Goal: Information Seeking & Learning: Learn about a topic

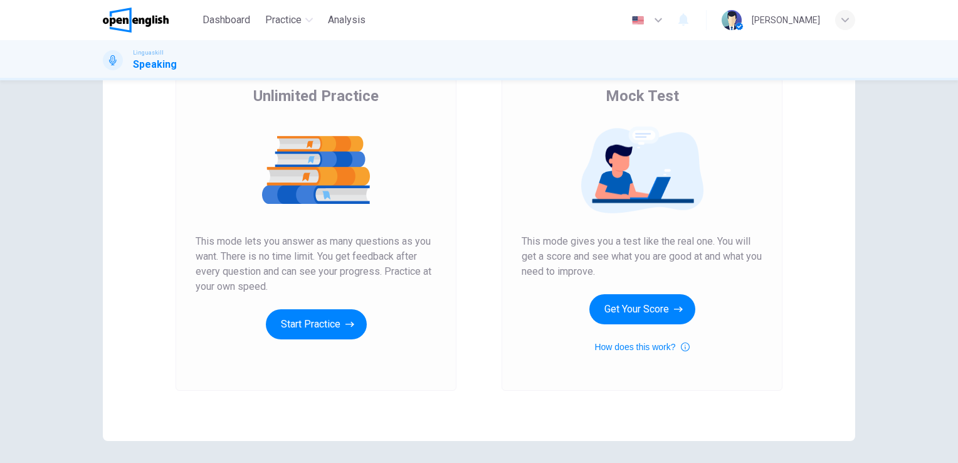
scroll to position [102, 0]
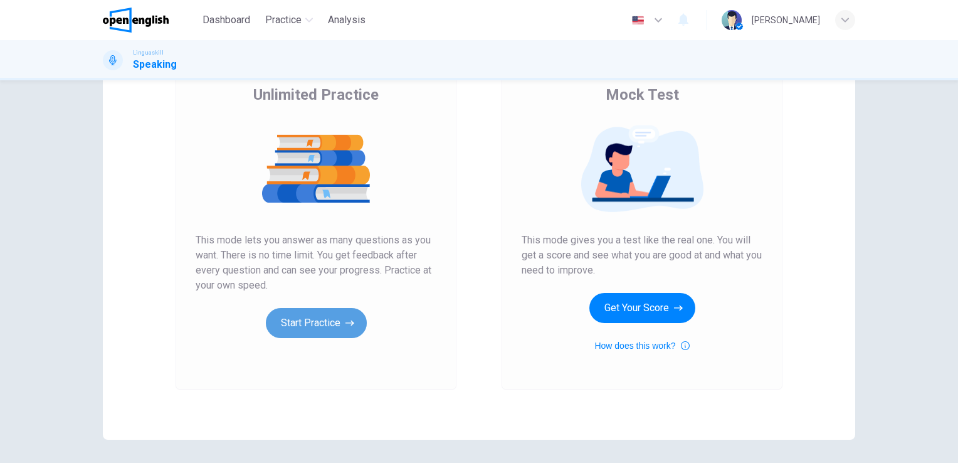
click at [313, 324] on button "Start Practice" at bounding box center [316, 323] width 101 height 30
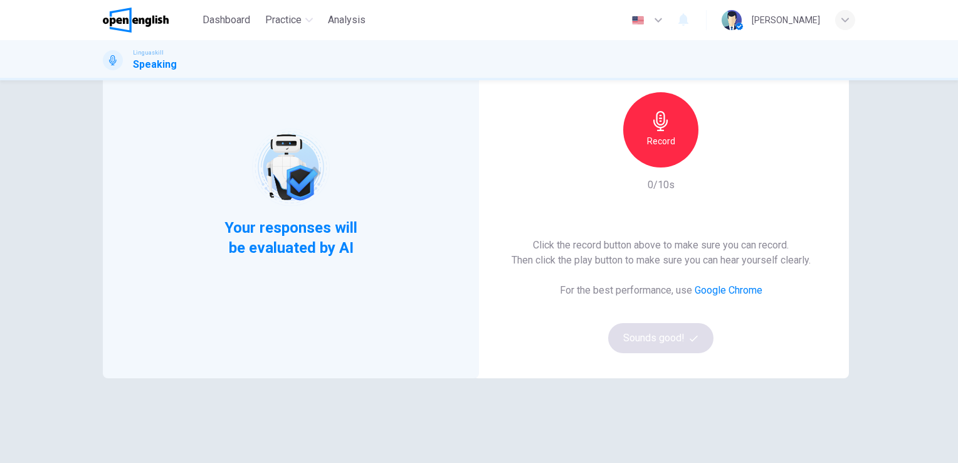
scroll to position [100, 0]
click at [677, 136] on div "Record" at bounding box center [660, 128] width 75 height 75
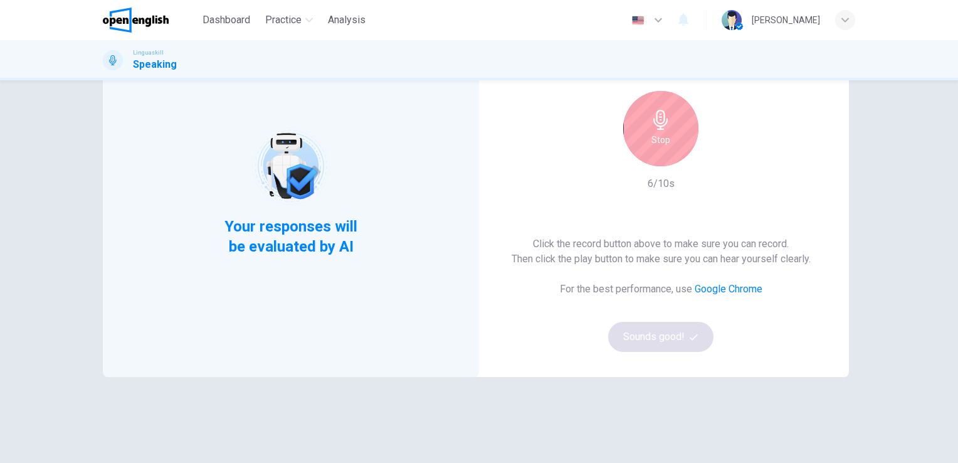
click at [654, 124] on icon "button" at bounding box center [661, 120] width 20 height 20
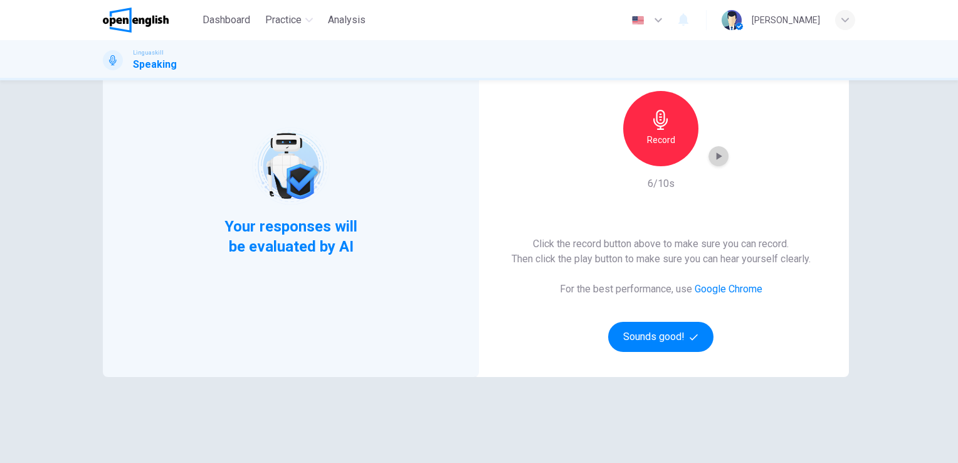
click at [712, 155] on icon "button" at bounding box center [718, 156] width 13 height 13
click at [678, 335] on button "Sounds good!" at bounding box center [660, 337] width 105 height 30
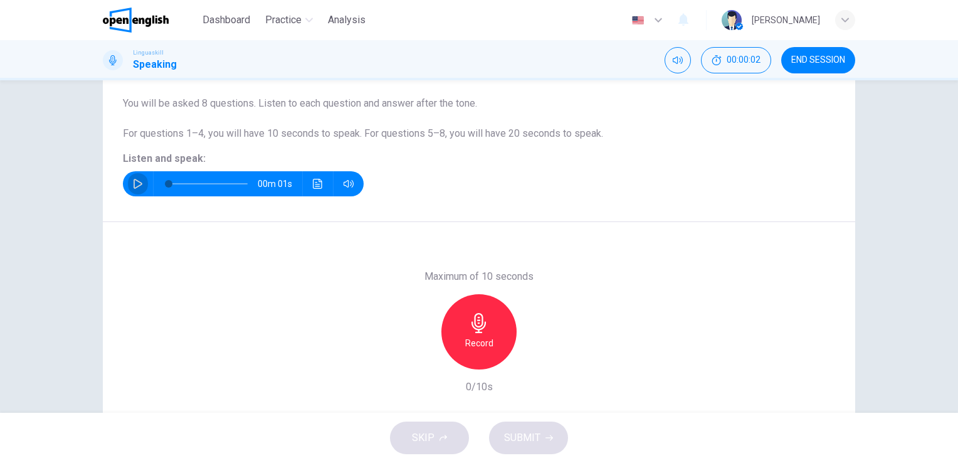
click at [133, 184] on icon "button" at bounding box center [138, 184] width 10 height 10
click at [478, 357] on div "Record" at bounding box center [478, 331] width 75 height 75
click at [478, 357] on div "Stop" at bounding box center [478, 331] width 75 height 75
click at [540, 445] on button "SUBMIT" at bounding box center [528, 437] width 79 height 33
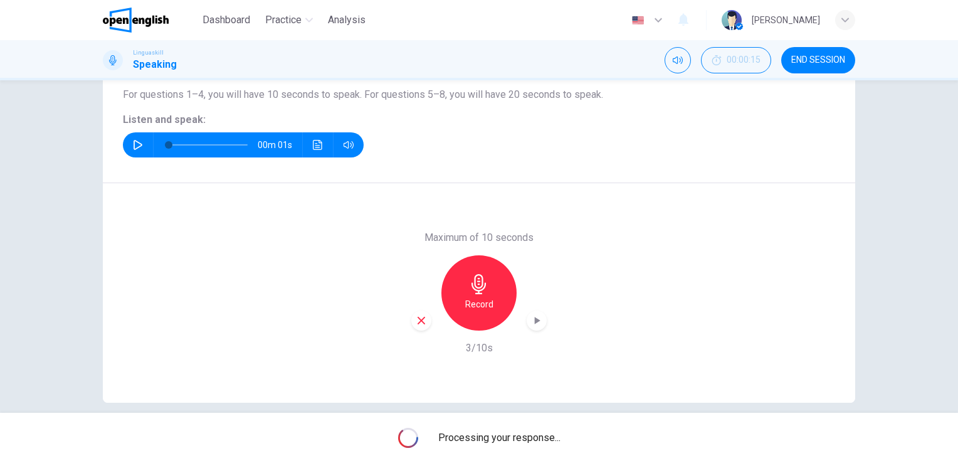
scroll to position [153, 0]
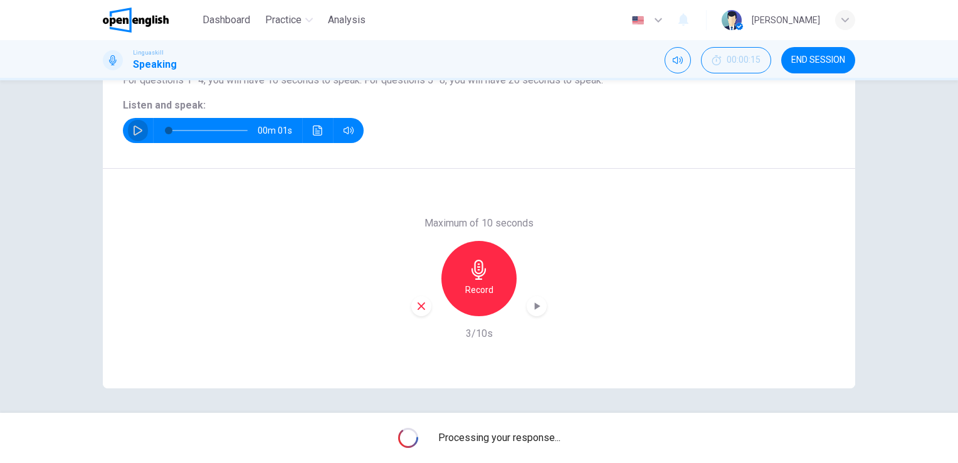
click at [128, 132] on button "button" at bounding box center [138, 130] width 20 height 25
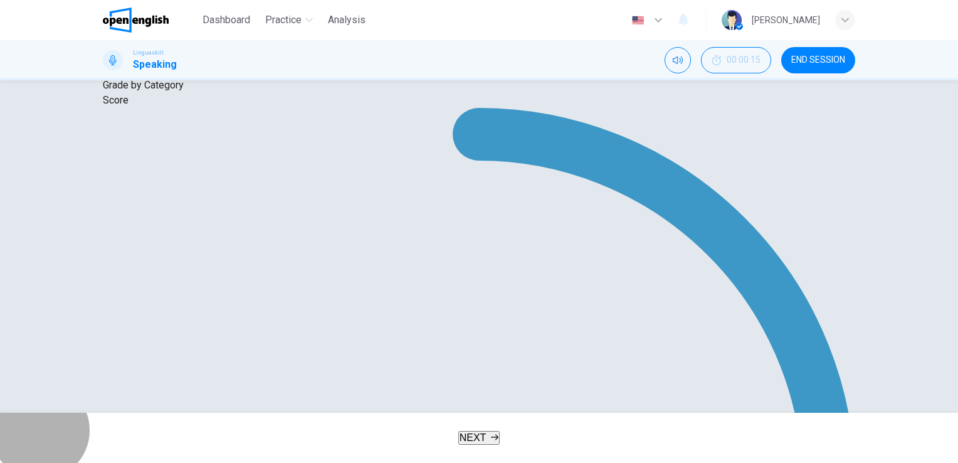
click at [477, 439] on span "NEXT" at bounding box center [473, 437] width 27 height 11
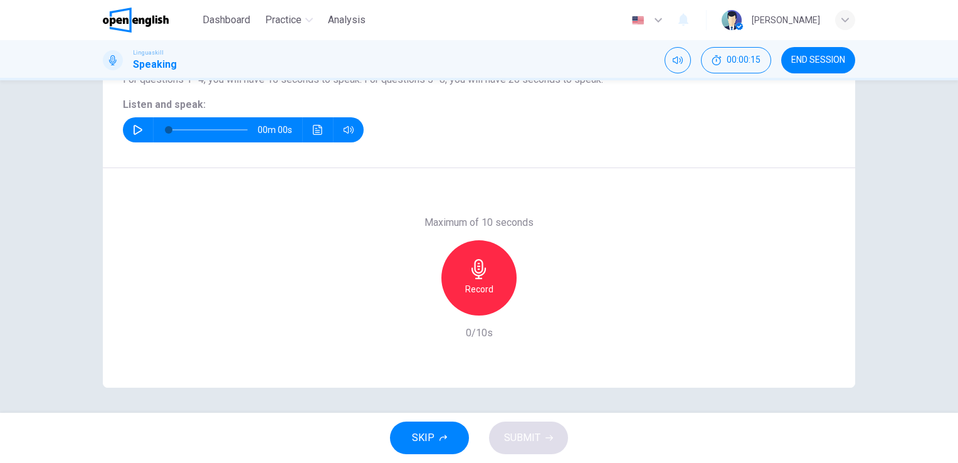
scroll to position [153, 0]
click at [140, 127] on button "button" at bounding box center [138, 130] width 20 height 25
type input "*"
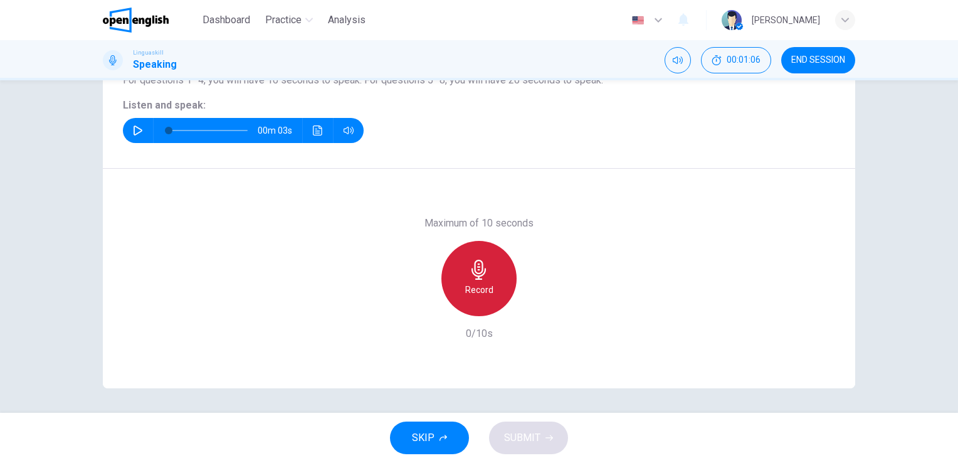
click at [486, 272] on div "Record" at bounding box center [478, 278] width 75 height 75
click at [486, 272] on div "Stop" at bounding box center [478, 278] width 75 height 75
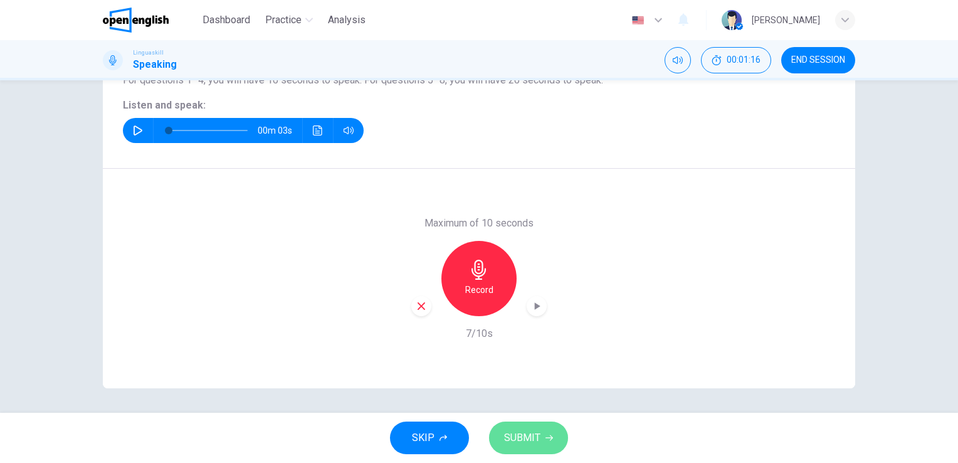
click at [526, 435] on span "SUBMIT" at bounding box center [522, 438] width 36 height 18
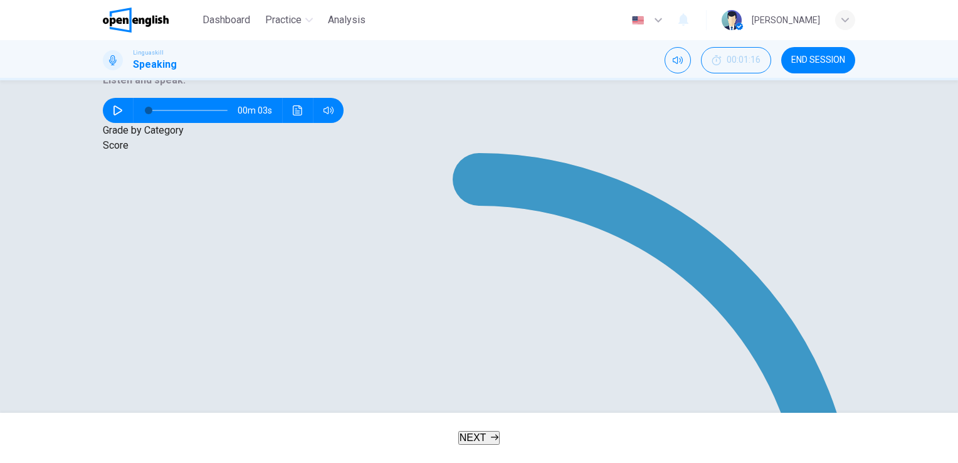
type input "*"
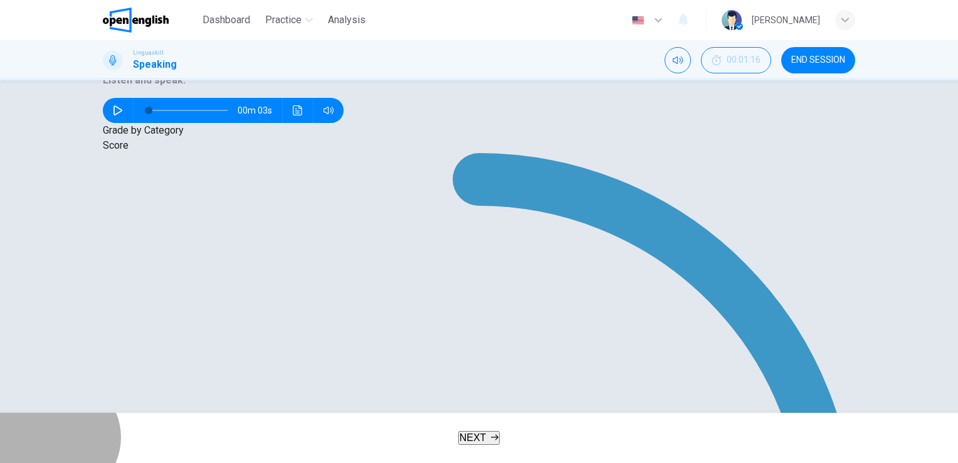
click at [494, 445] on button "NEXT" at bounding box center [479, 438] width 42 height 14
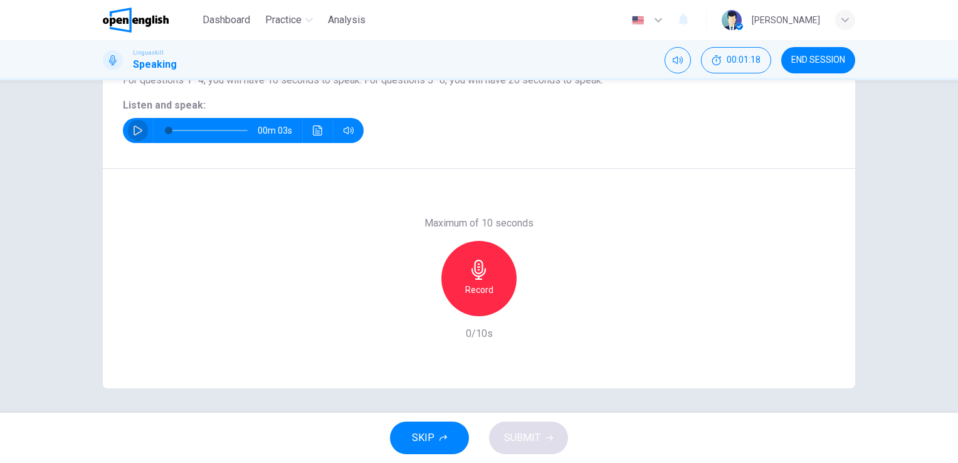
click at [137, 132] on icon "button" at bounding box center [138, 130] width 10 height 10
click at [483, 285] on h6 "Record" at bounding box center [479, 289] width 28 height 15
type input "*"
click at [483, 285] on h6 "Stop" at bounding box center [479, 289] width 19 height 15
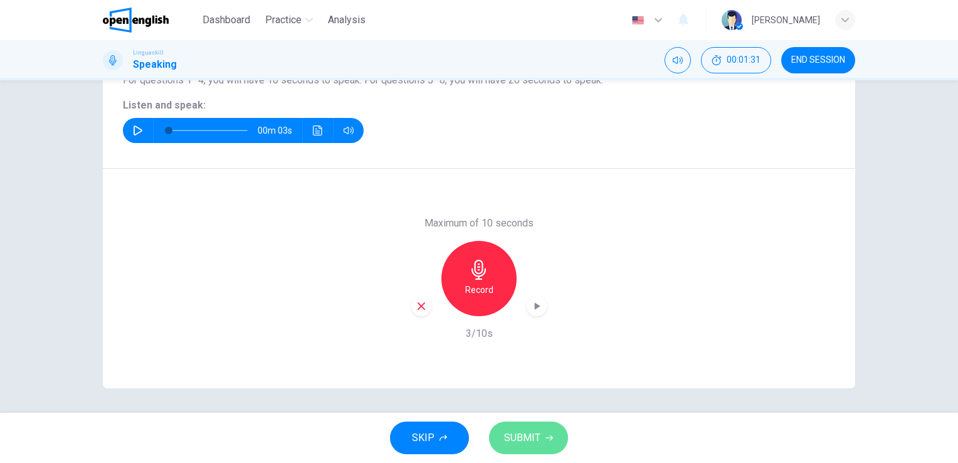
click at [521, 441] on span "SUBMIT" at bounding box center [522, 438] width 36 height 18
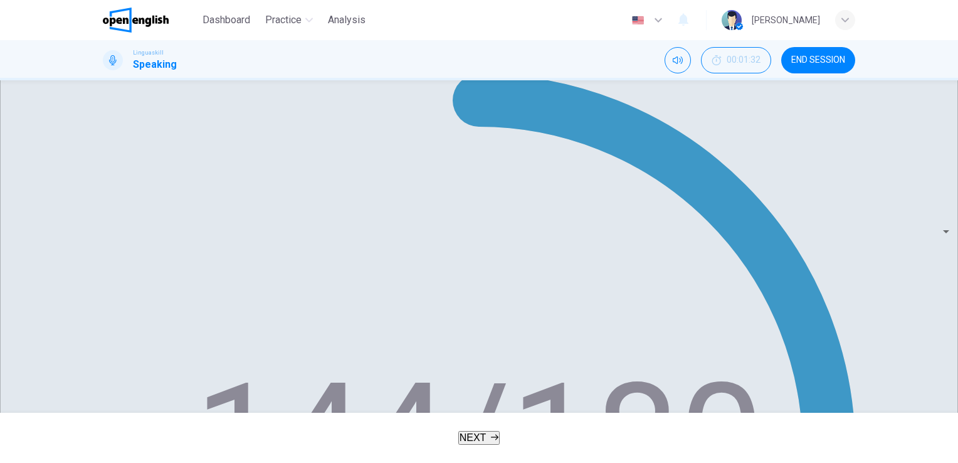
scroll to position [245, 0]
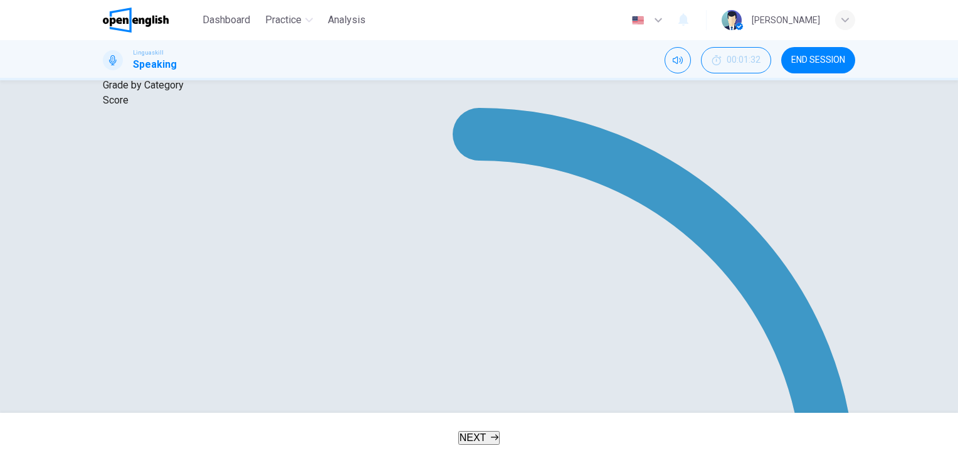
type input "*"
click at [123, 70] on icon "button" at bounding box center [118, 65] width 10 height 10
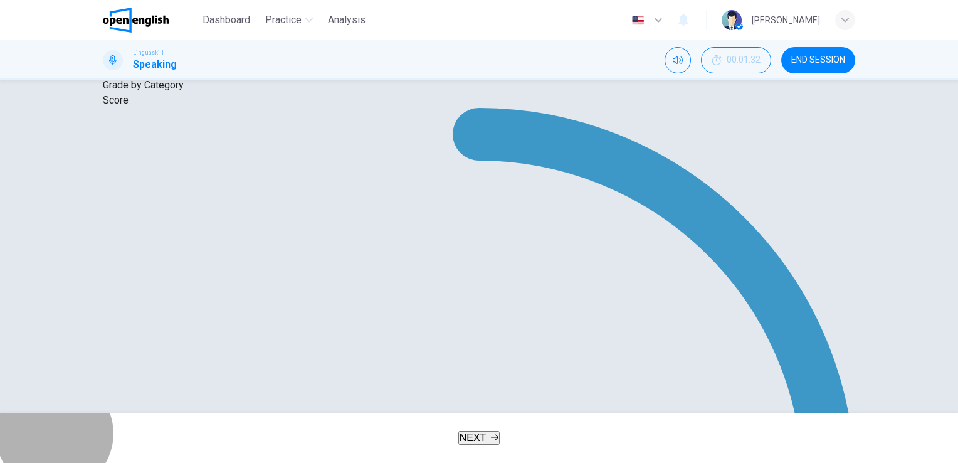
click at [491, 442] on button "NEXT" at bounding box center [479, 438] width 42 height 14
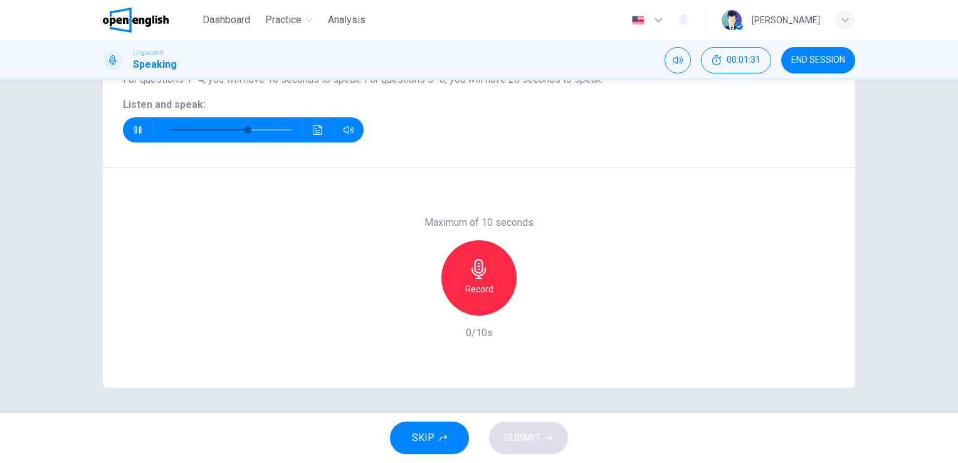
scroll to position [153, 0]
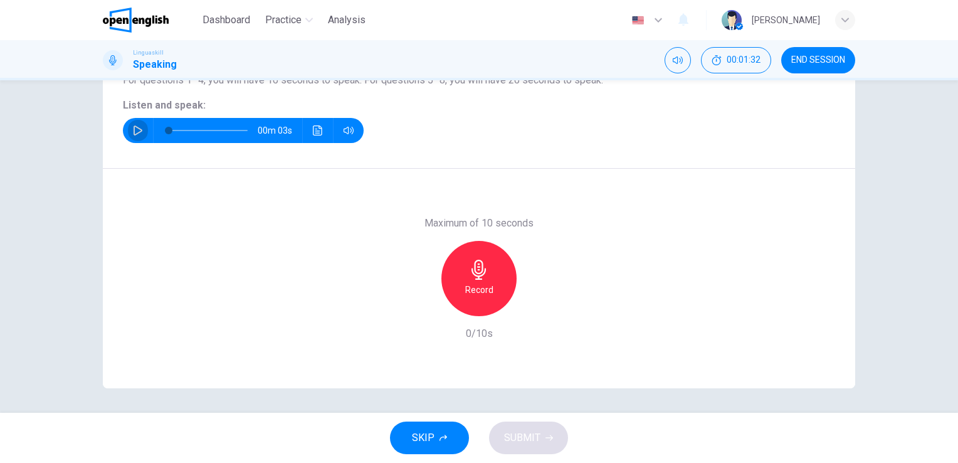
click at [137, 132] on icon "button" at bounding box center [138, 130] width 10 height 10
click at [313, 132] on icon "Click to see the audio transcription" at bounding box center [318, 130] width 10 height 10
click at [151, 462] on div at bounding box center [479, 463] width 958 height 0
click at [488, 271] on div "Record" at bounding box center [478, 278] width 75 height 75
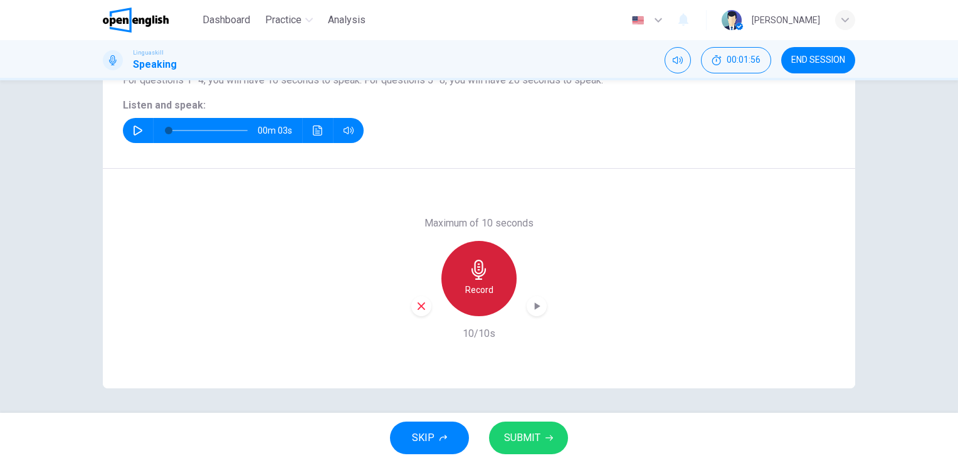
click at [488, 271] on div "Record" at bounding box center [478, 278] width 75 height 75
click at [493, 308] on div "Record" at bounding box center [478, 278] width 75 height 75
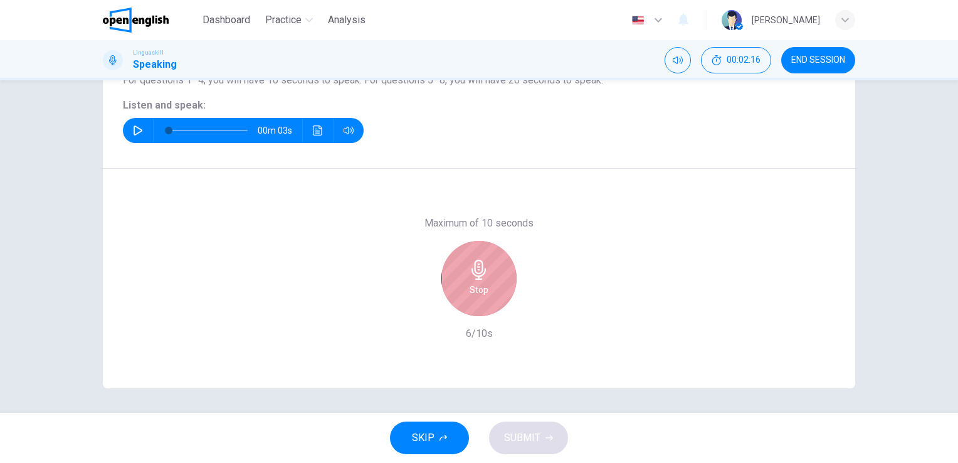
click at [493, 308] on div "Stop" at bounding box center [478, 278] width 75 height 75
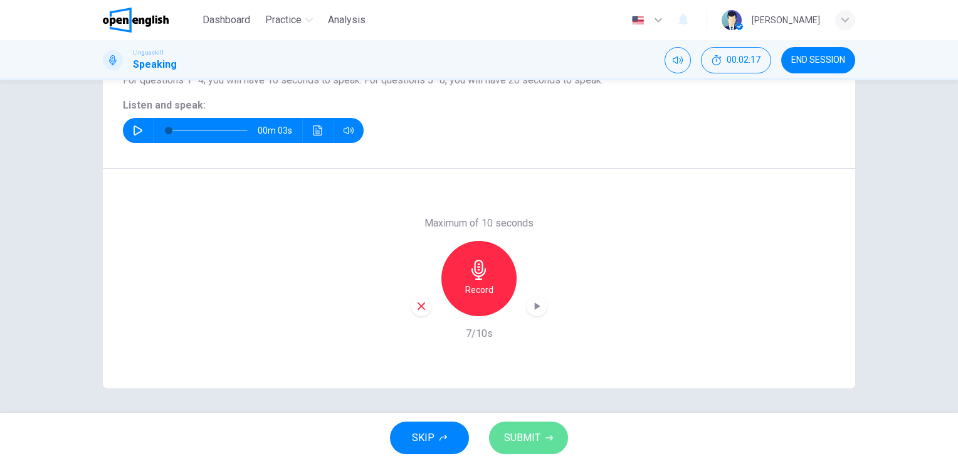
click at [514, 437] on span "SUBMIT" at bounding box center [522, 438] width 36 height 18
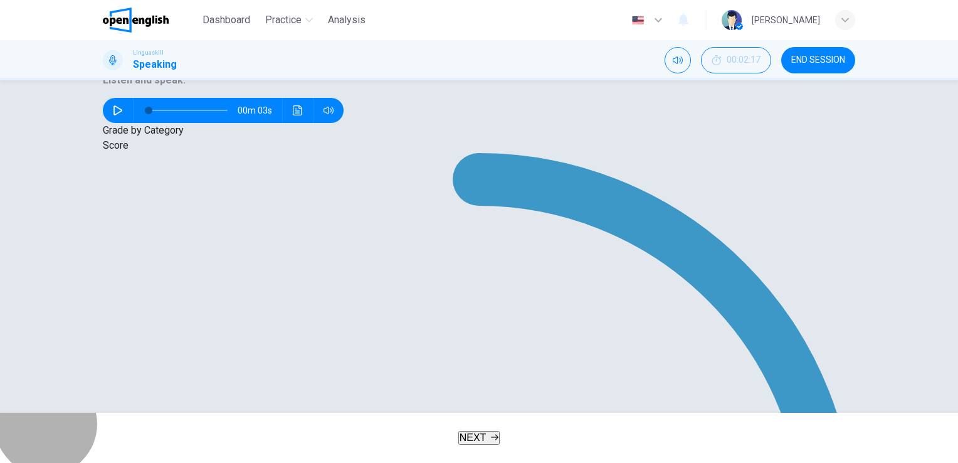
click at [482, 433] on span "NEXT" at bounding box center [473, 437] width 27 height 11
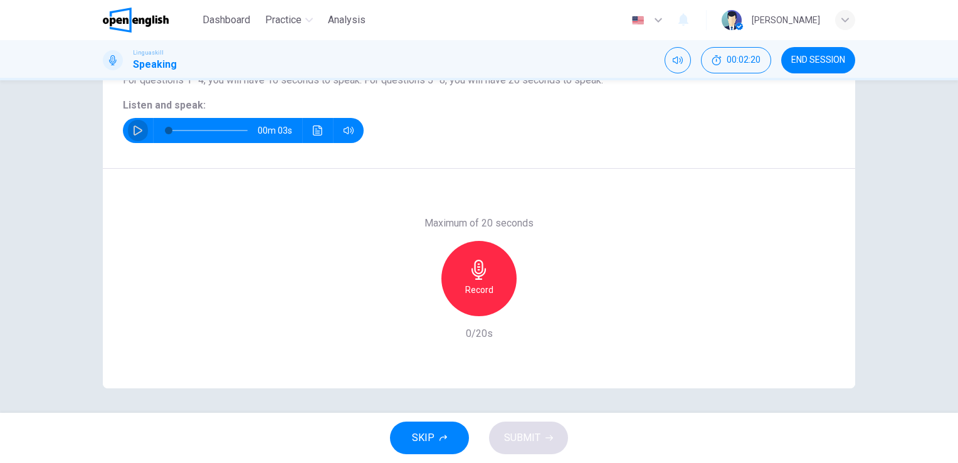
click at [137, 134] on icon "button" at bounding box center [138, 130] width 10 height 10
click at [475, 263] on icon "button" at bounding box center [478, 270] width 14 height 20
click at [522, 438] on span "SUBMIT" at bounding box center [522, 438] width 36 height 18
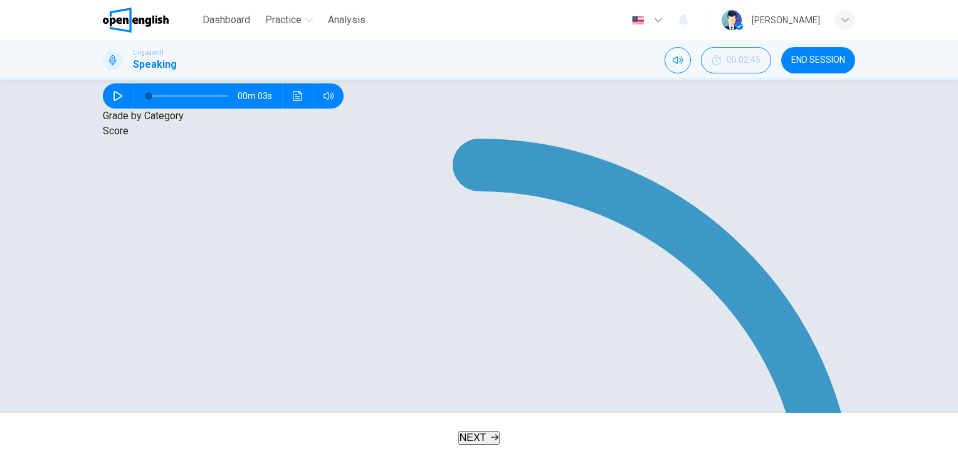
scroll to position [198, 0]
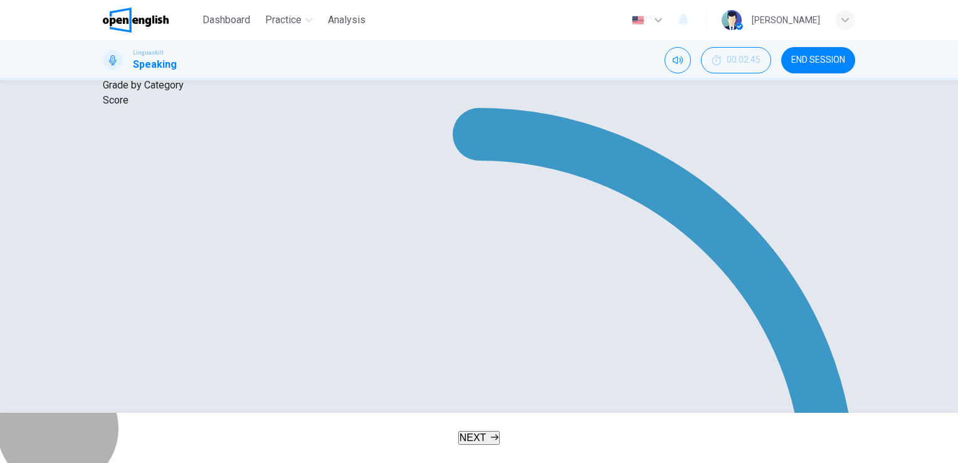
click at [494, 437] on icon "button" at bounding box center [495, 437] width 8 height 8
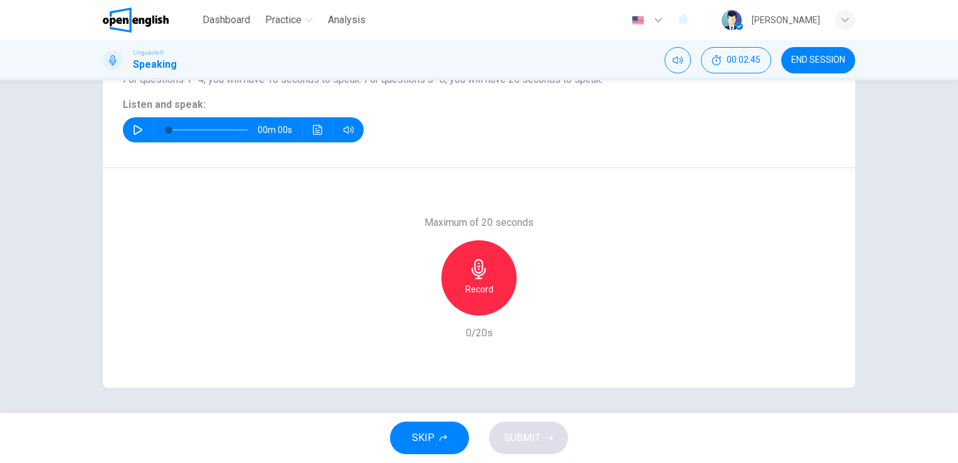
scroll to position [153, 0]
click at [133, 128] on icon "button" at bounding box center [138, 130] width 10 height 10
click at [469, 273] on icon "button" at bounding box center [479, 270] width 20 height 20
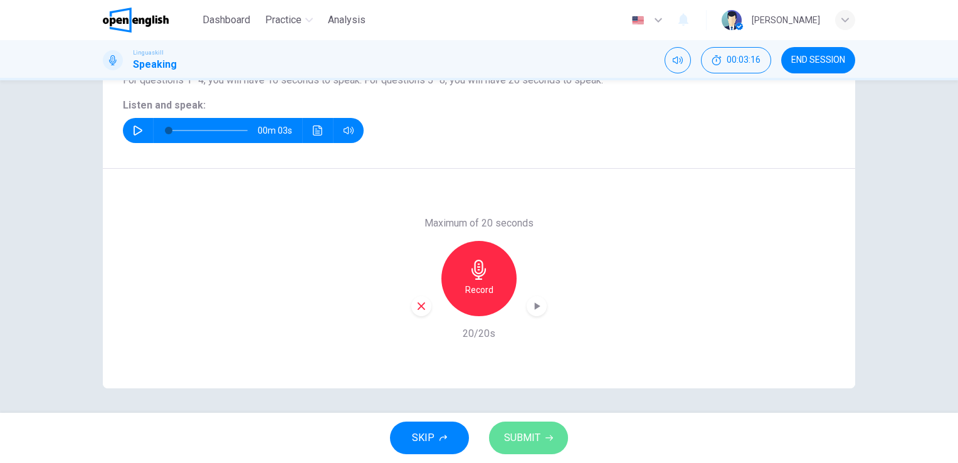
click at [526, 439] on span "SUBMIT" at bounding box center [522, 438] width 36 height 18
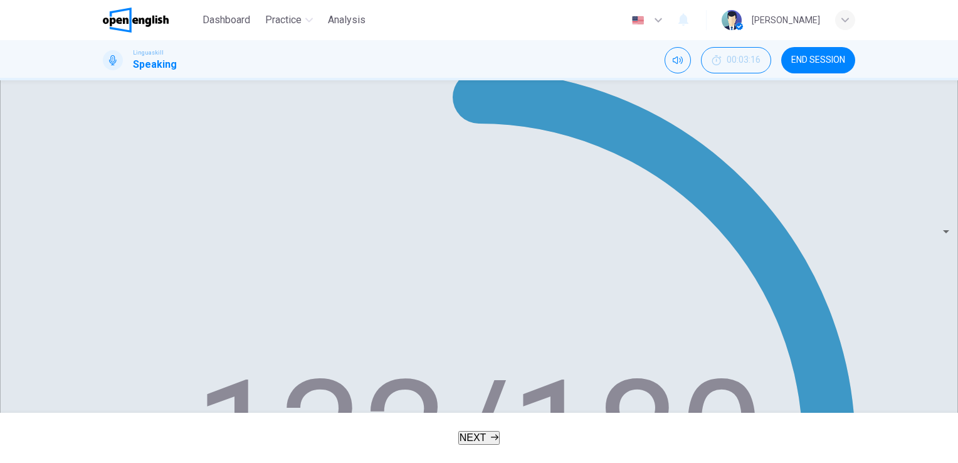
scroll to position [245, 0]
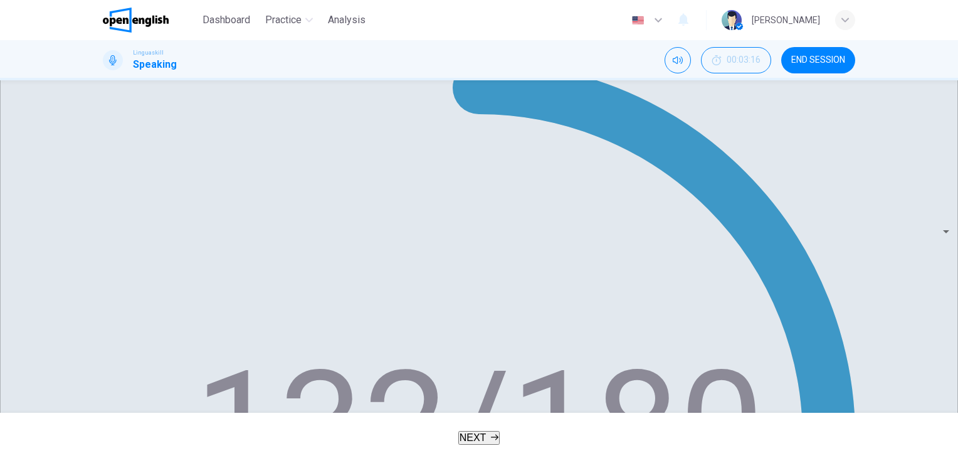
click at [466, 437] on span "NEXT" at bounding box center [473, 437] width 27 height 11
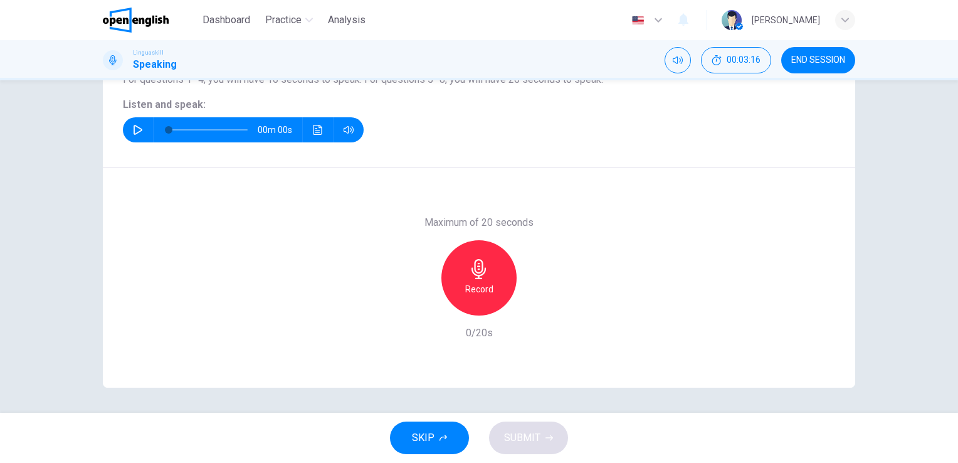
scroll to position [153, 0]
click at [128, 130] on button "button" at bounding box center [138, 130] width 20 height 25
click at [135, 124] on button "button" at bounding box center [138, 130] width 20 height 25
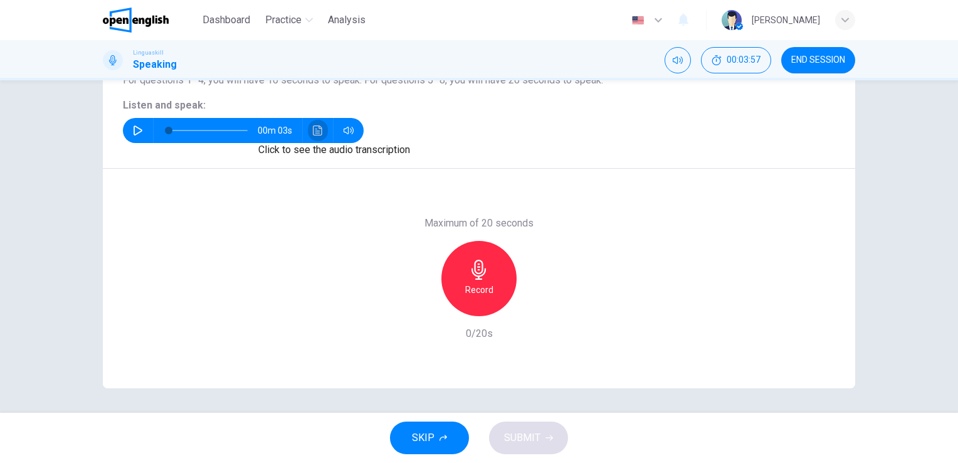
click at [313, 126] on icon "Click to see the audio transcription" at bounding box center [318, 130] width 10 height 10
click at [210, 462] on div at bounding box center [479, 463] width 958 height 0
click at [133, 132] on icon "button" at bounding box center [138, 130] width 10 height 10
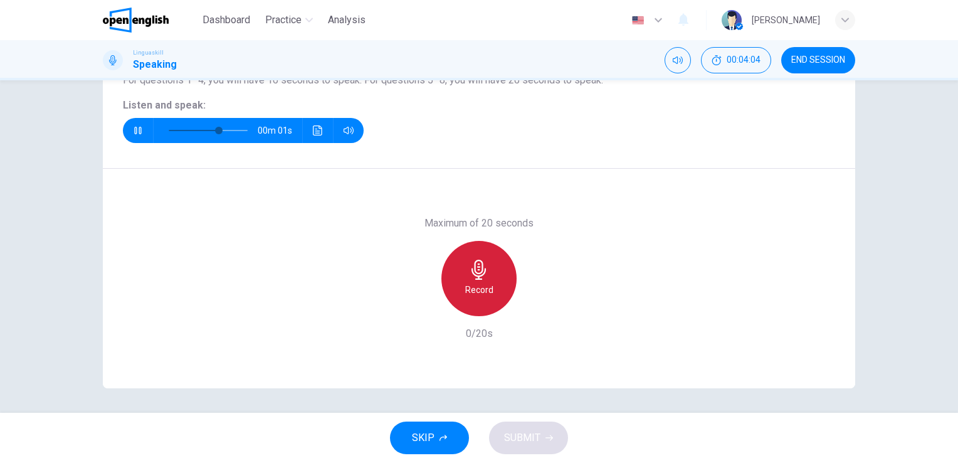
click at [483, 277] on icon "button" at bounding box center [479, 270] width 20 height 20
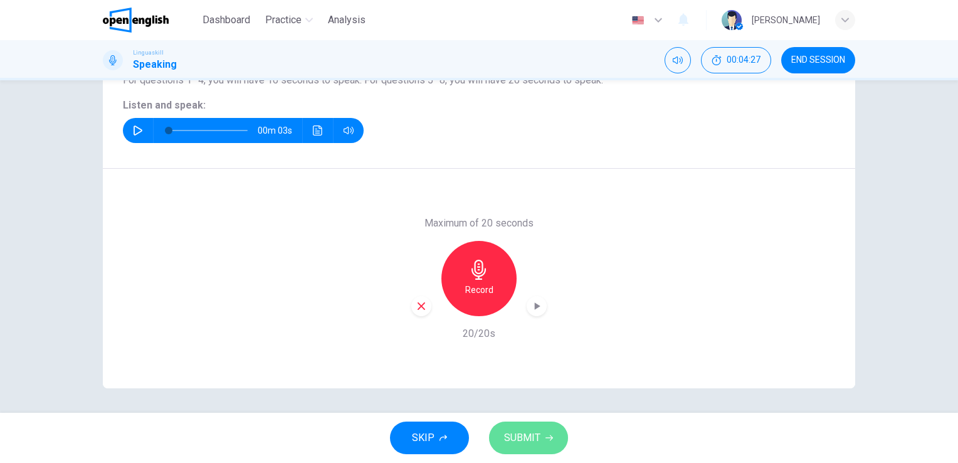
click at [525, 445] on span "SUBMIT" at bounding box center [522, 438] width 36 height 18
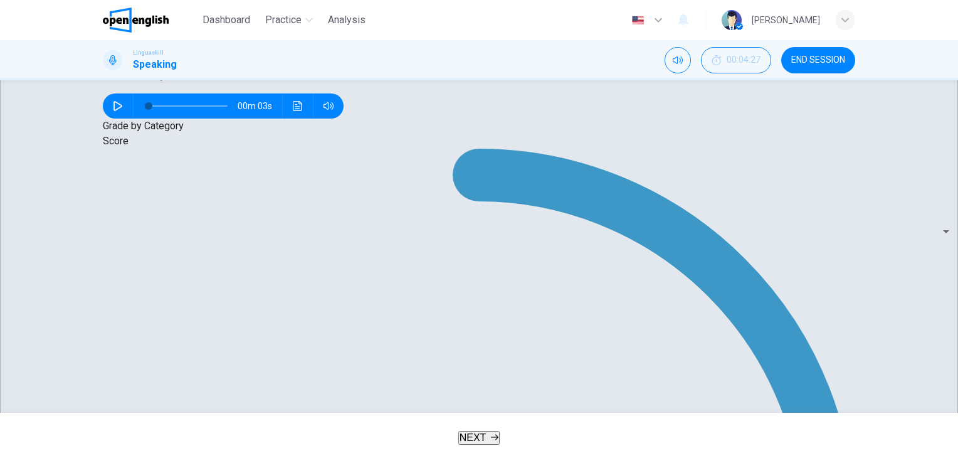
scroll to position [147, 0]
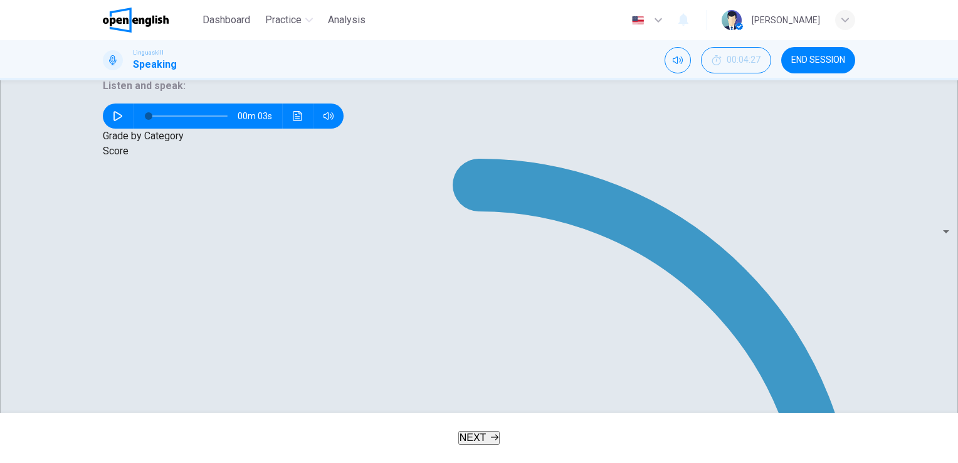
click at [487, 435] on button "NEXT" at bounding box center [479, 438] width 42 height 14
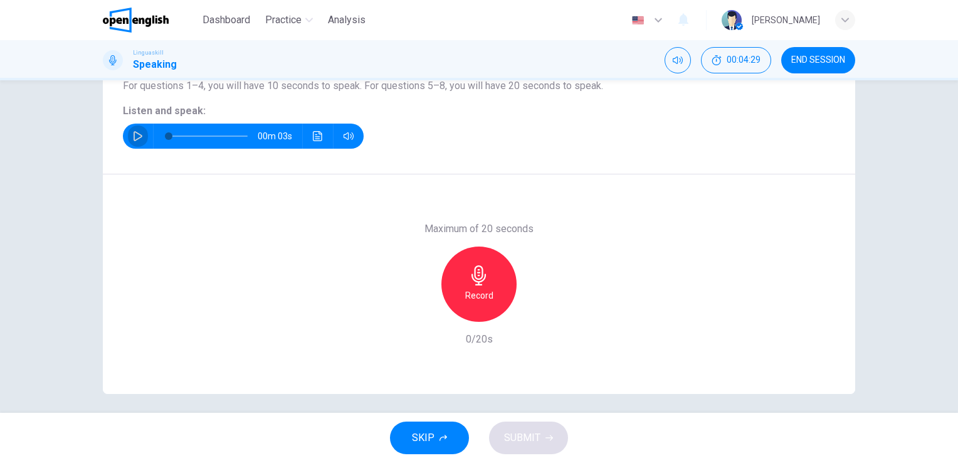
click at [135, 127] on button "button" at bounding box center [138, 136] width 20 height 25
type input "*"
click at [479, 288] on h6 "Record" at bounding box center [479, 295] width 28 height 15
click at [479, 288] on h6 "Stop" at bounding box center [479, 295] width 19 height 15
click at [522, 436] on span "SUBMIT" at bounding box center [522, 438] width 36 height 18
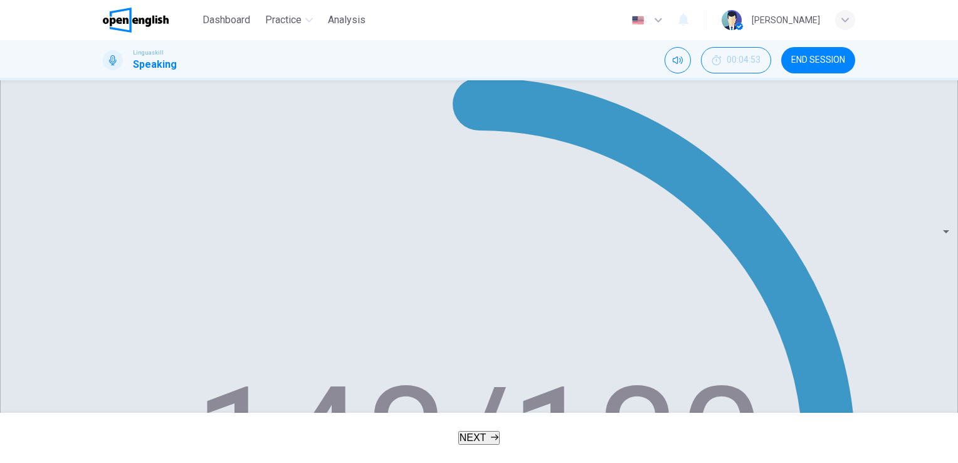
scroll to position [229, 0]
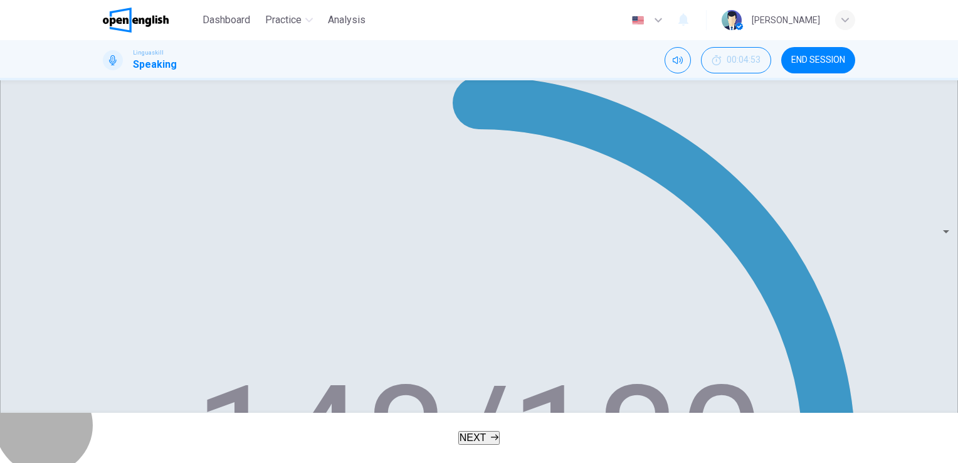
click at [480, 434] on span "NEXT" at bounding box center [473, 437] width 27 height 11
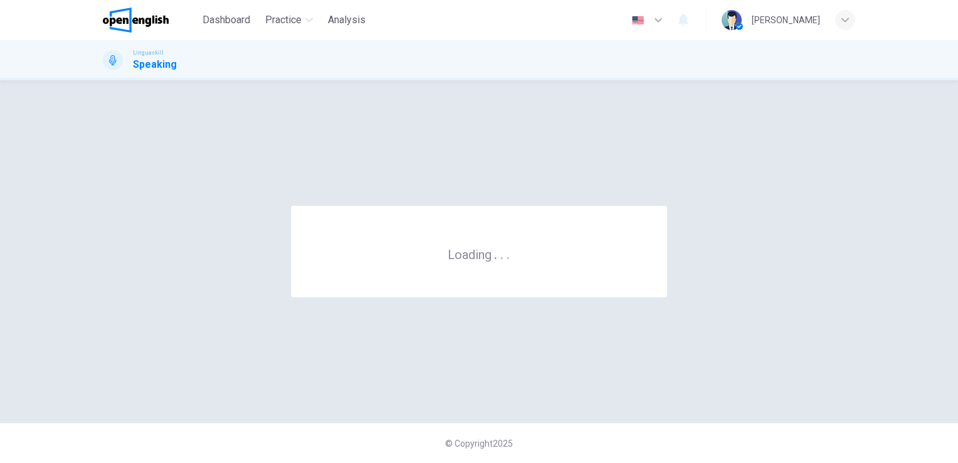
scroll to position [0, 0]
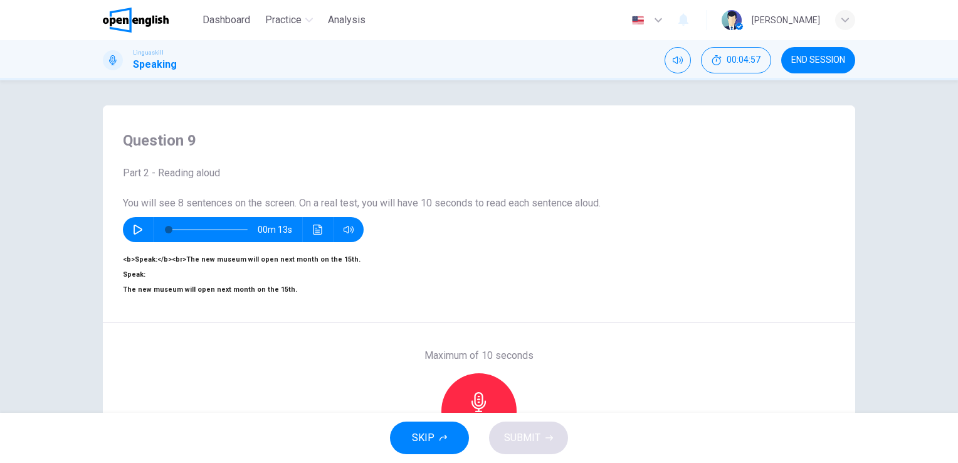
click at [136, 234] on icon "button" at bounding box center [138, 229] width 10 height 10
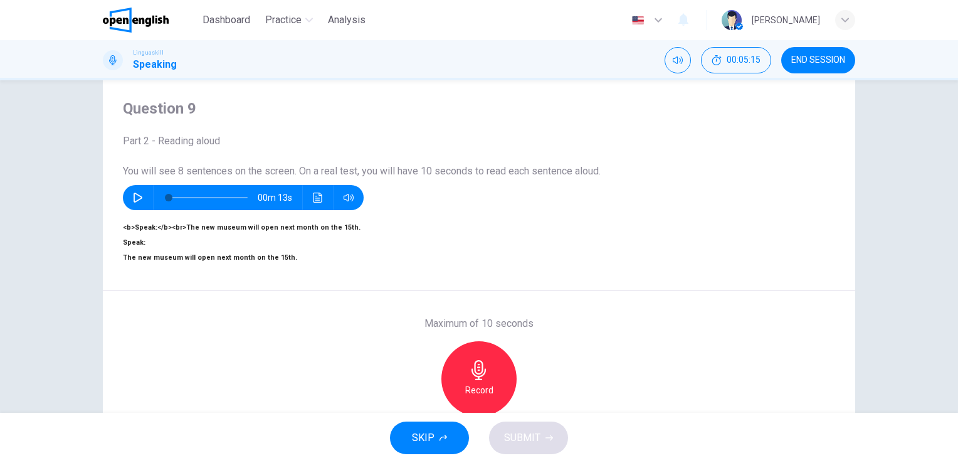
scroll to position [31, 0]
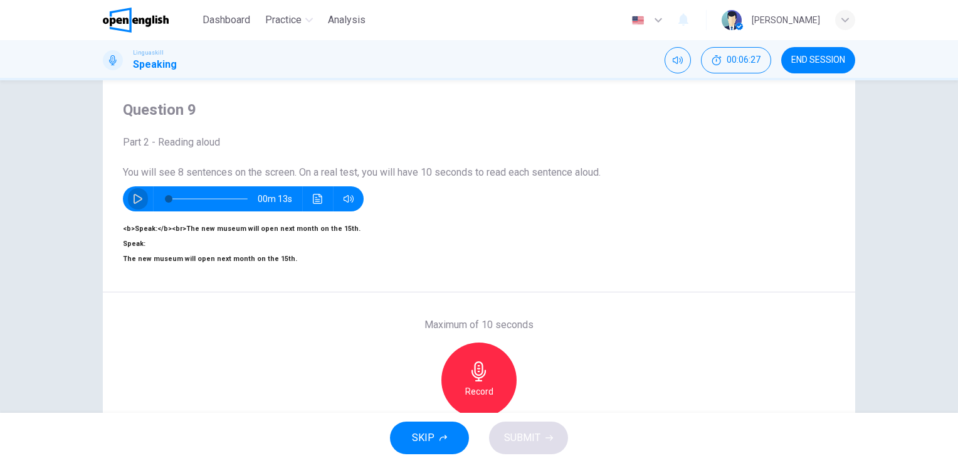
click at [136, 197] on icon "button" at bounding box center [138, 199] width 10 height 10
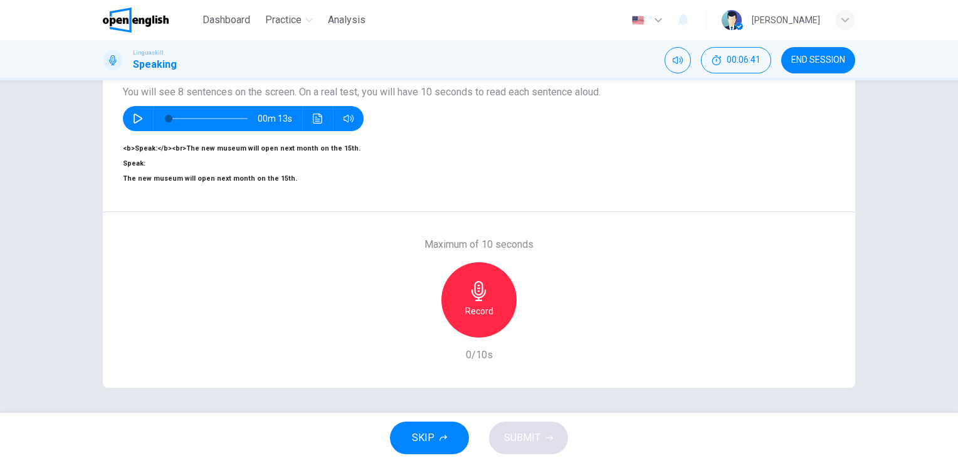
scroll to position [149, 0]
click at [467, 303] on h6 "Record" at bounding box center [479, 310] width 28 height 15
click at [532, 450] on button "SUBMIT" at bounding box center [528, 437] width 79 height 33
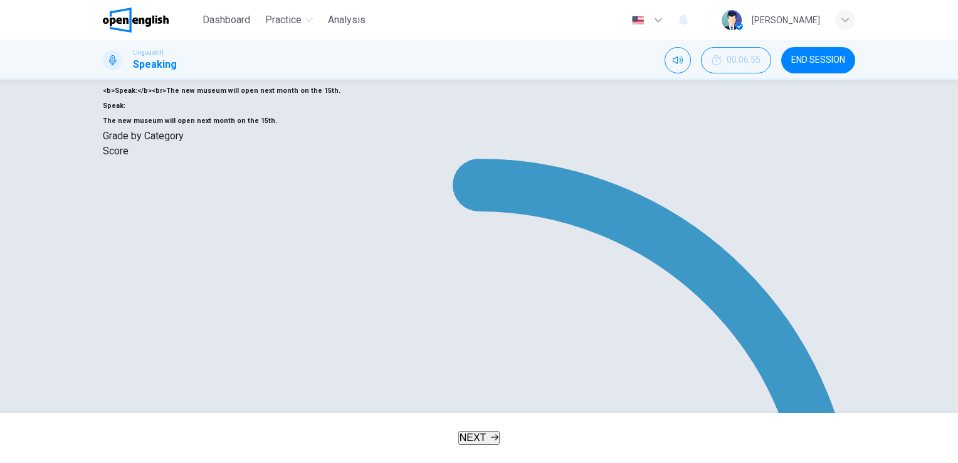
click at [469, 440] on span "NEXT" at bounding box center [473, 437] width 27 height 11
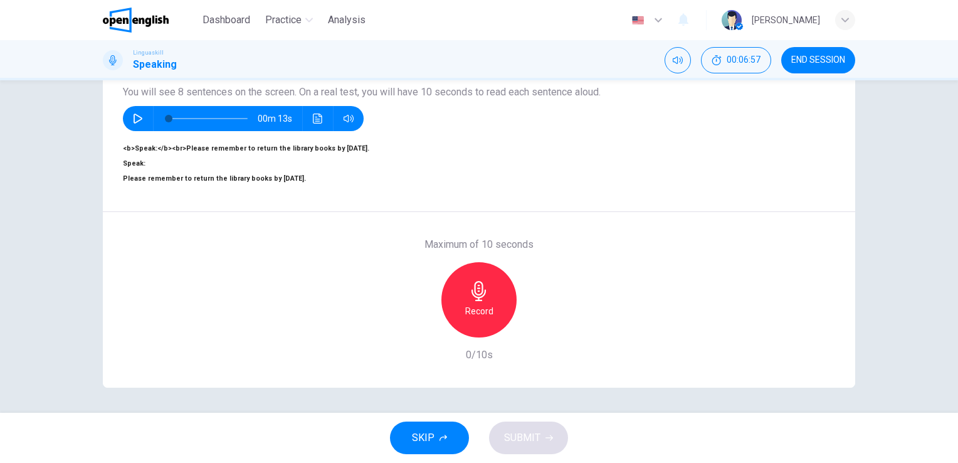
click at [136, 113] on icon "button" at bounding box center [138, 118] width 10 height 10
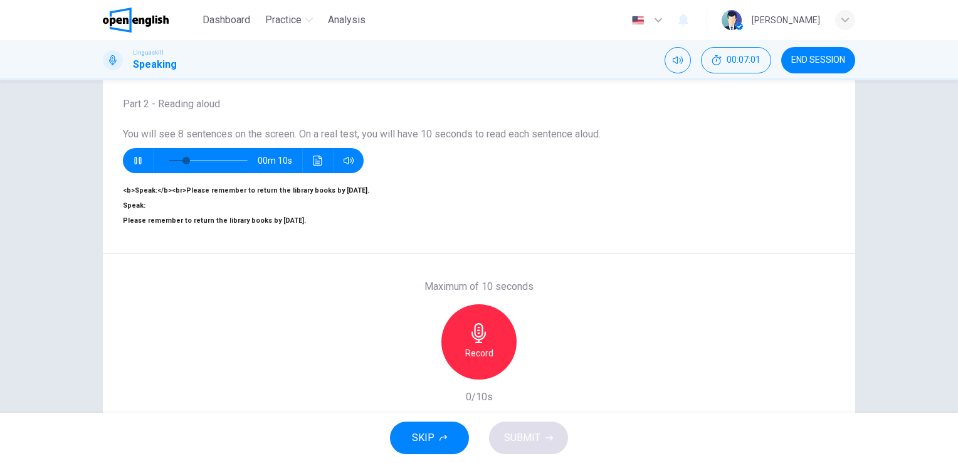
scroll to position [65, 0]
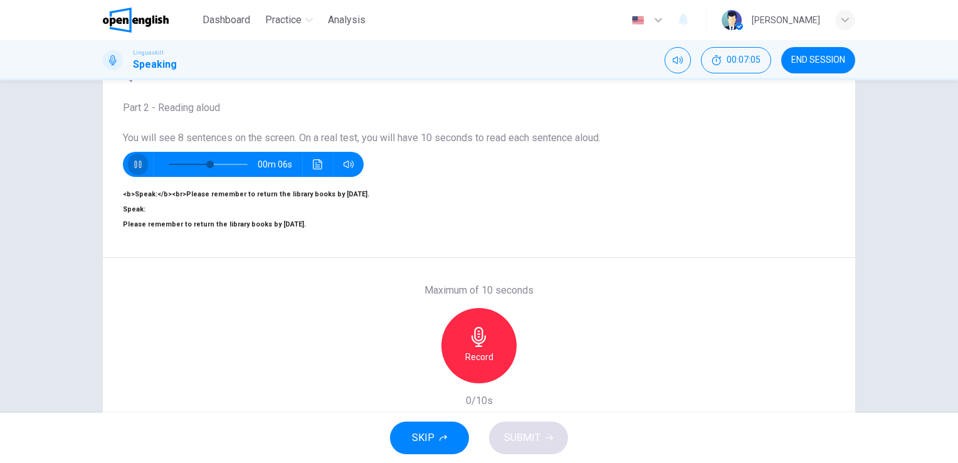
click at [134, 168] on icon "button" at bounding box center [138, 164] width 10 height 10
click at [471, 347] on icon "button" at bounding box center [479, 337] width 20 height 20
click at [538, 433] on span "SUBMIT" at bounding box center [522, 438] width 36 height 18
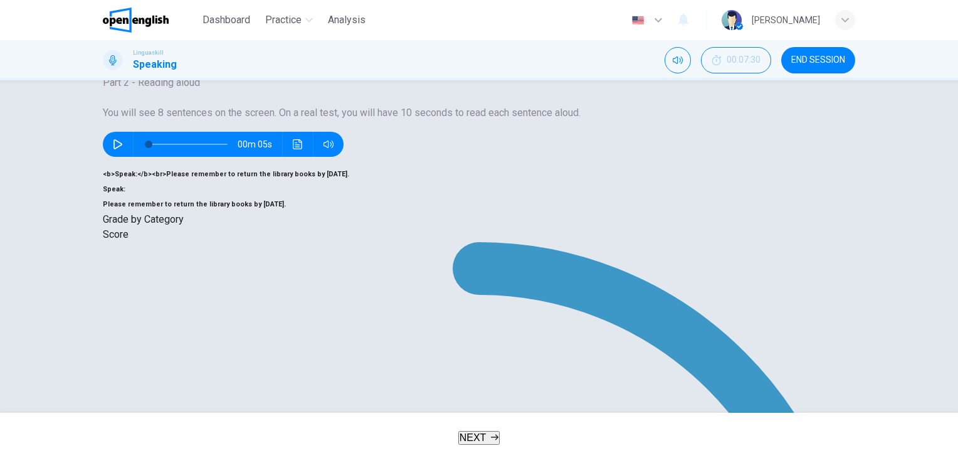
type input "*"
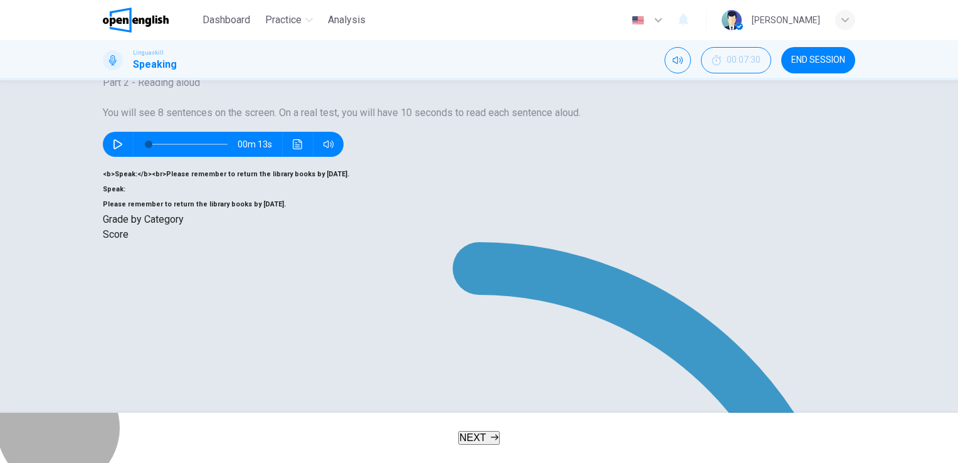
click at [495, 436] on icon "button" at bounding box center [495, 437] width 8 height 8
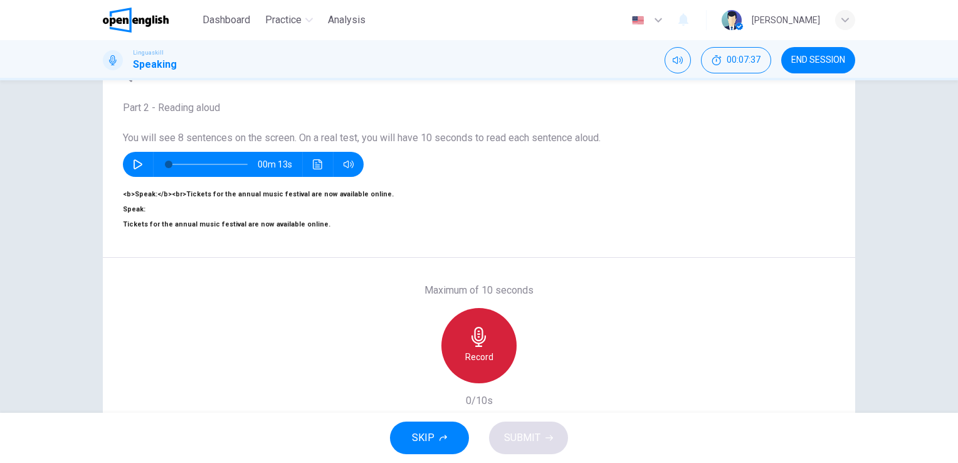
click at [469, 347] on icon "button" at bounding box center [479, 337] width 20 height 20
click at [488, 357] on div "Record" at bounding box center [478, 345] width 75 height 75
click at [488, 357] on div "Stop" at bounding box center [478, 345] width 75 height 75
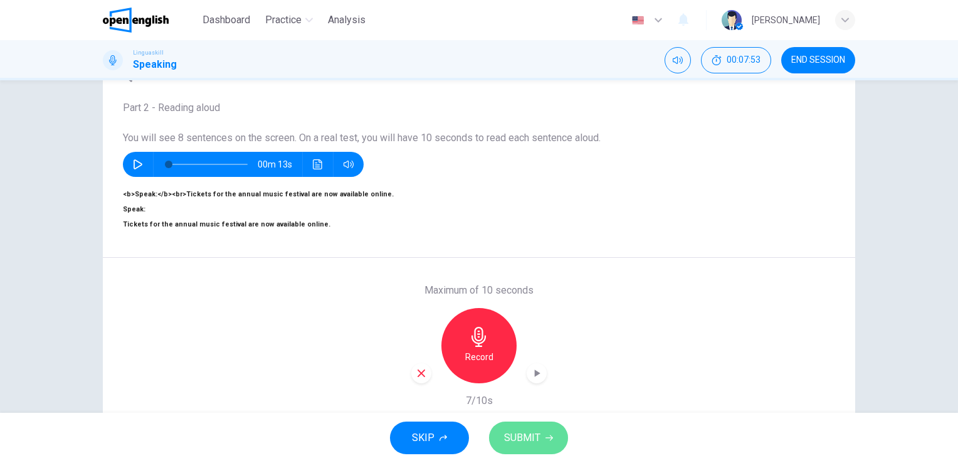
click at [537, 440] on span "SUBMIT" at bounding box center [522, 438] width 36 height 18
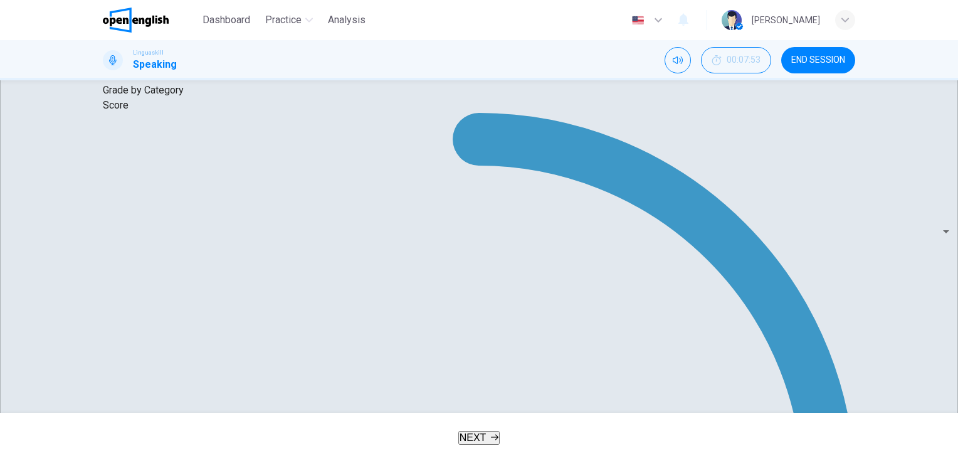
scroll to position [219, 0]
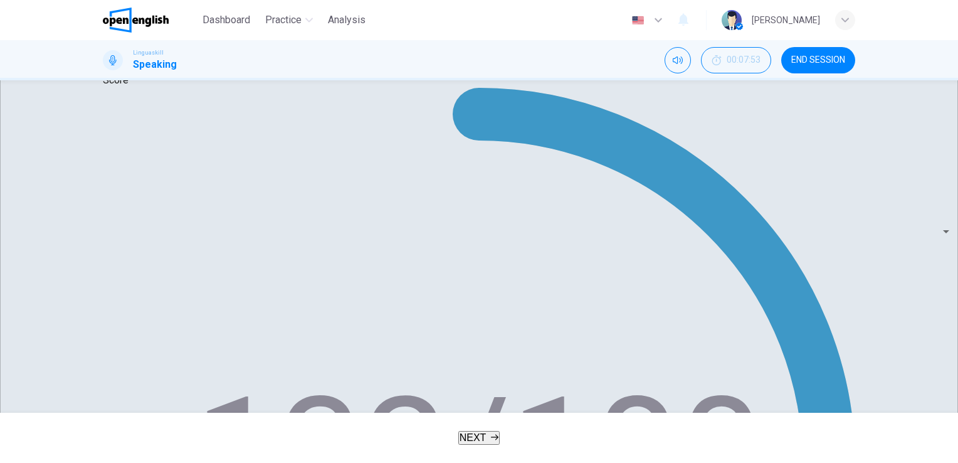
click at [480, 435] on span "NEXT" at bounding box center [473, 437] width 27 height 11
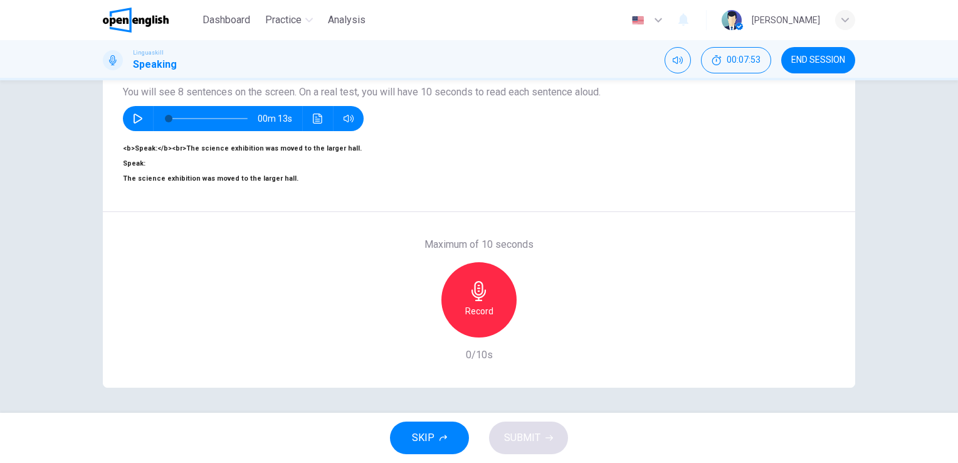
scroll to position [153, 0]
drag, startPoint x: 219, startPoint y: 127, endPoint x: 176, endPoint y: 124, distance: 43.4
click at [176, 159] on span "Speak: The science exhibition was moved to the larger hall." at bounding box center [211, 170] width 176 height 23
drag, startPoint x: 176, startPoint y: 124, endPoint x: 223, endPoint y: 127, distance: 47.1
click at [223, 159] on span "Speak: The science exhibition was moved to the larger hall." at bounding box center [211, 170] width 176 height 23
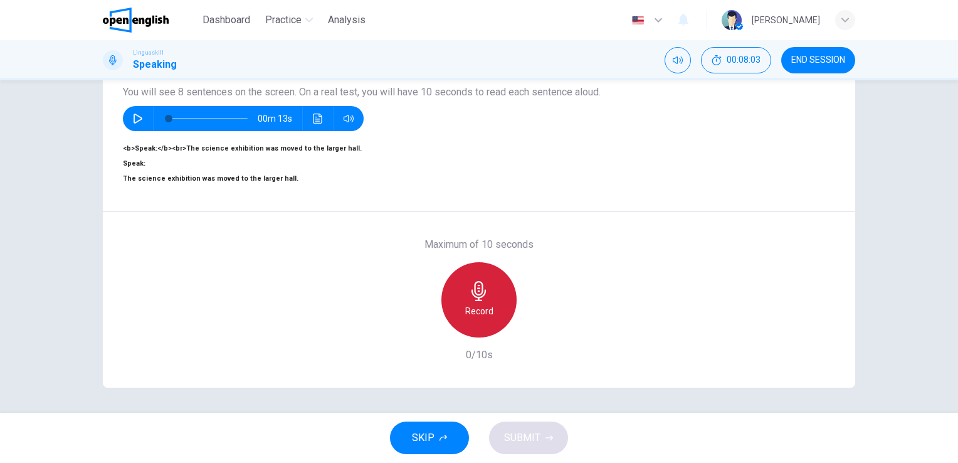
click at [465, 303] on h6 "Record" at bounding box center [479, 310] width 28 height 15
click at [465, 280] on div "Stop" at bounding box center [478, 299] width 75 height 75
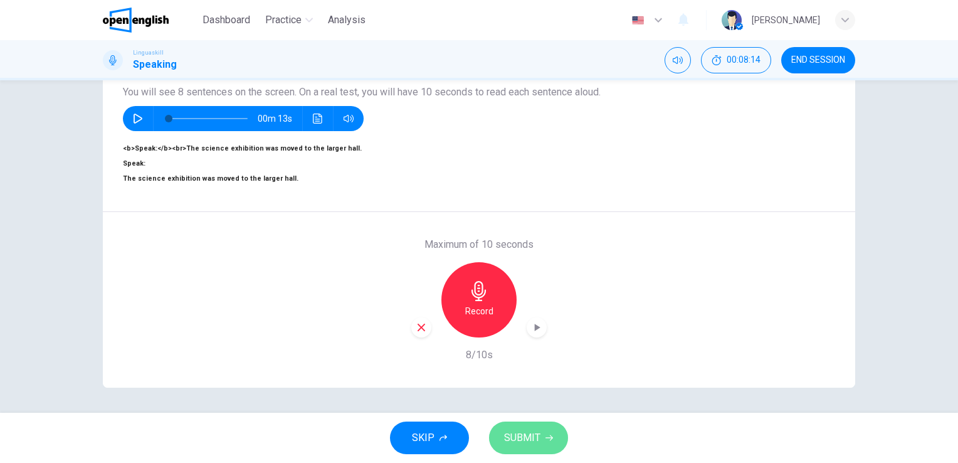
click at [536, 433] on span "SUBMIT" at bounding box center [522, 438] width 36 height 18
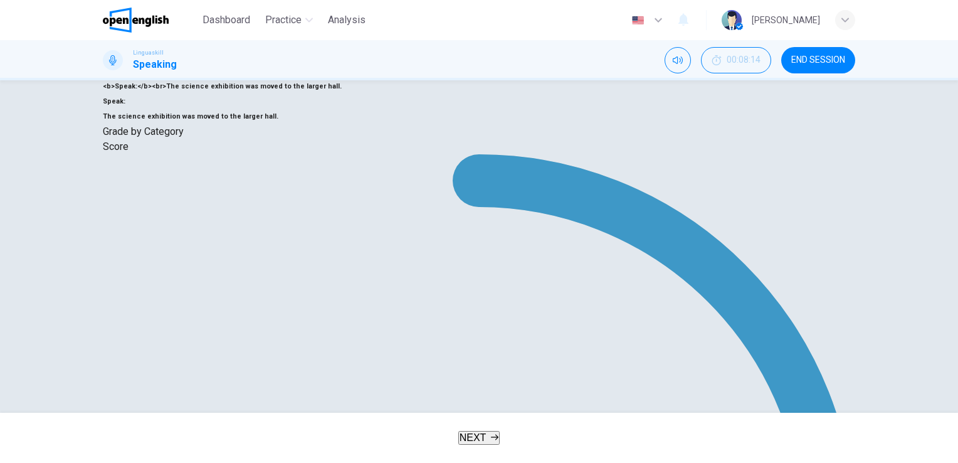
drag, startPoint x: 790, startPoint y: 393, endPoint x: 768, endPoint y: 391, distance: 22.0
drag, startPoint x: 768, startPoint y: 391, endPoint x: 789, endPoint y: 391, distance: 20.7
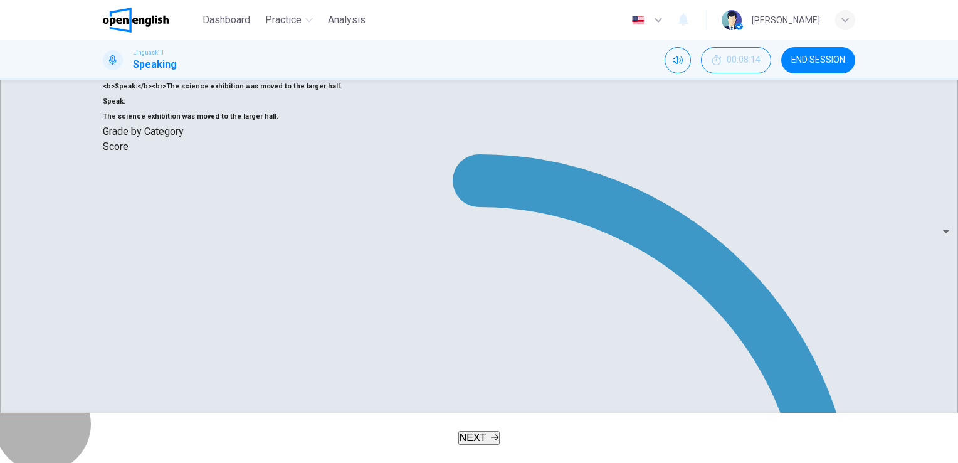
click at [479, 433] on span "NEXT" at bounding box center [473, 437] width 27 height 11
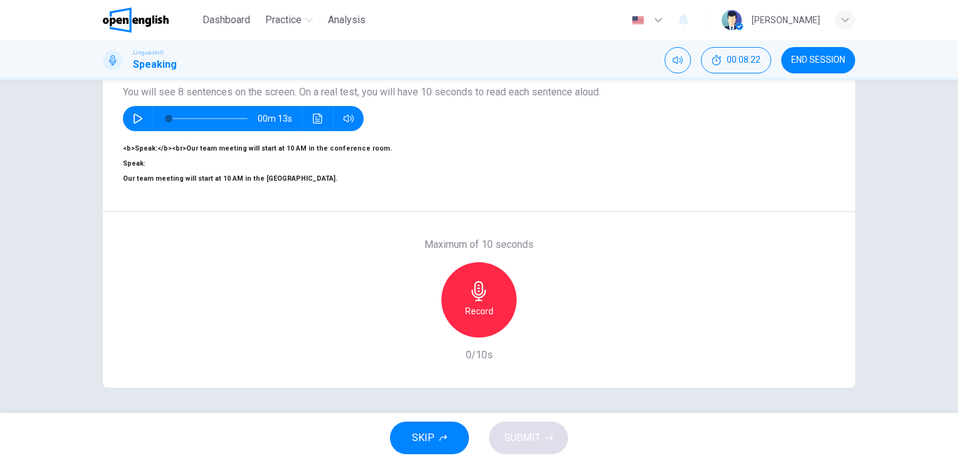
click at [479, 303] on h6 "Record" at bounding box center [479, 310] width 28 height 15
click at [479, 303] on h6 "Stop" at bounding box center [479, 310] width 19 height 15
click at [514, 434] on span "SUBMIT" at bounding box center [522, 438] width 36 height 18
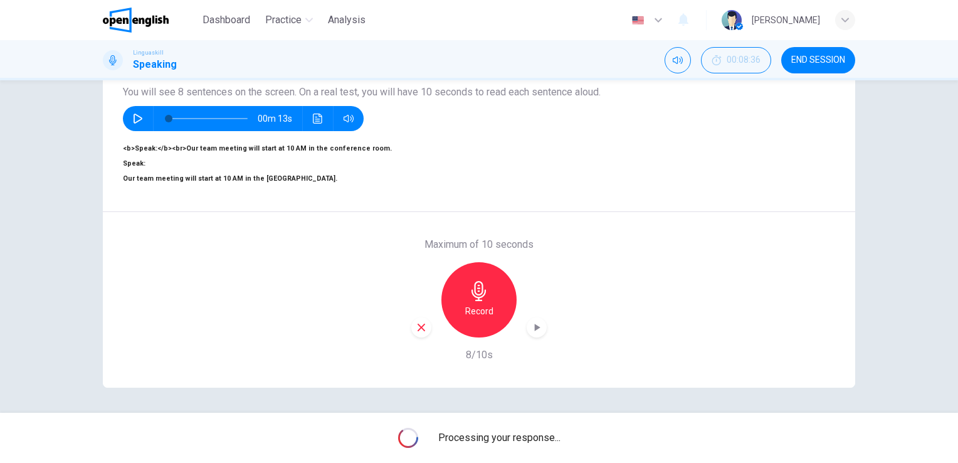
click at [514, 434] on span "Processing your response..." at bounding box center [499, 437] width 122 height 15
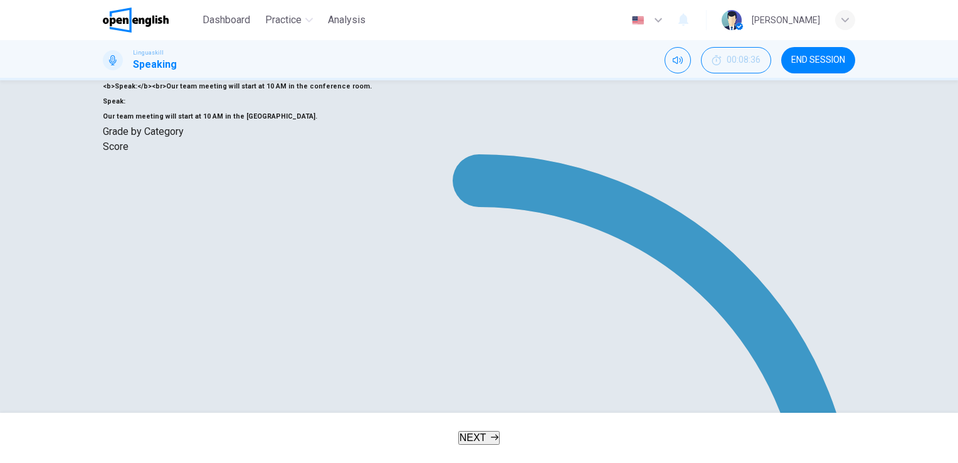
click at [500, 440] on button "NEXT" at bounding box center [479, 438] width 42 height 14
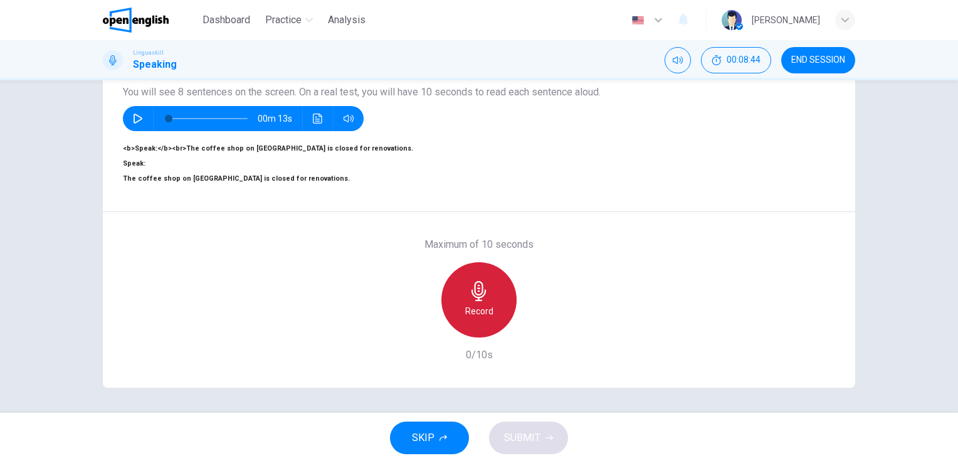
click at [469, 281] on icon "button" at bounding box center [479, 291] width 20 height 20
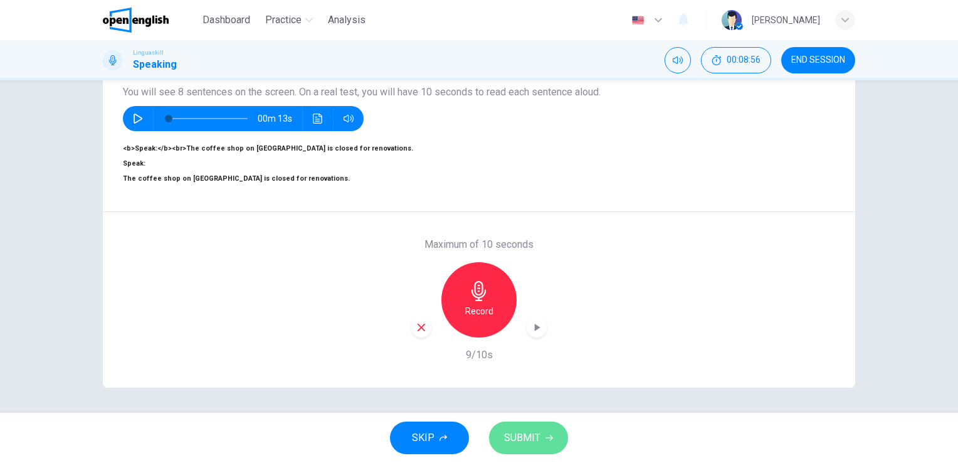
click at [534, 447] on button "SUBMIT" at bounding box center [528, 437] width 79 height 33
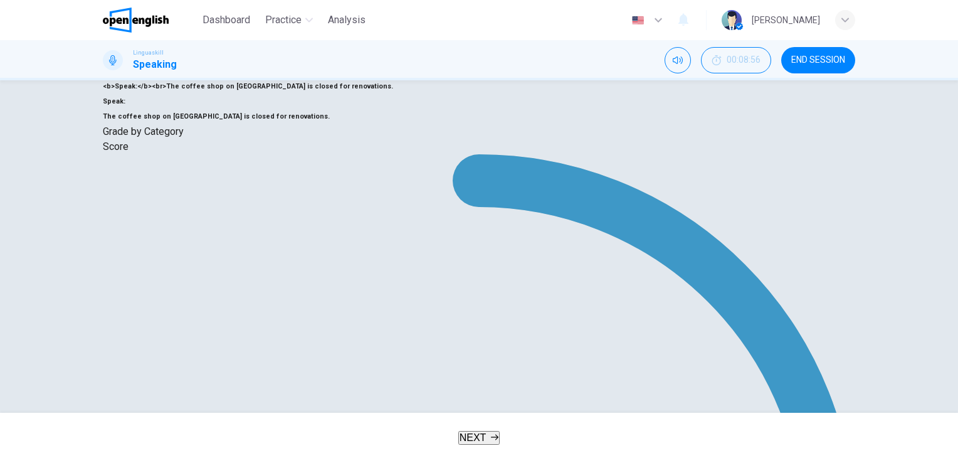
click at [478, 435] on span "NEXT" at bounding box center [473, 437] width 27 height 11
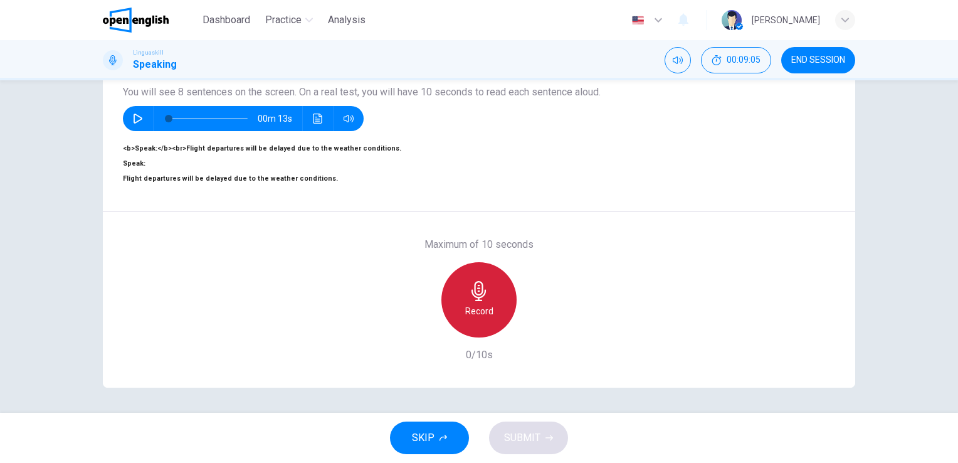
click at [470, 303] on h6 "Record" at bounding box center [479, 310] width 28 height 15
click at [470, 303] on h6 "Stop" at bounding box center [479, 310] width 19 height 15
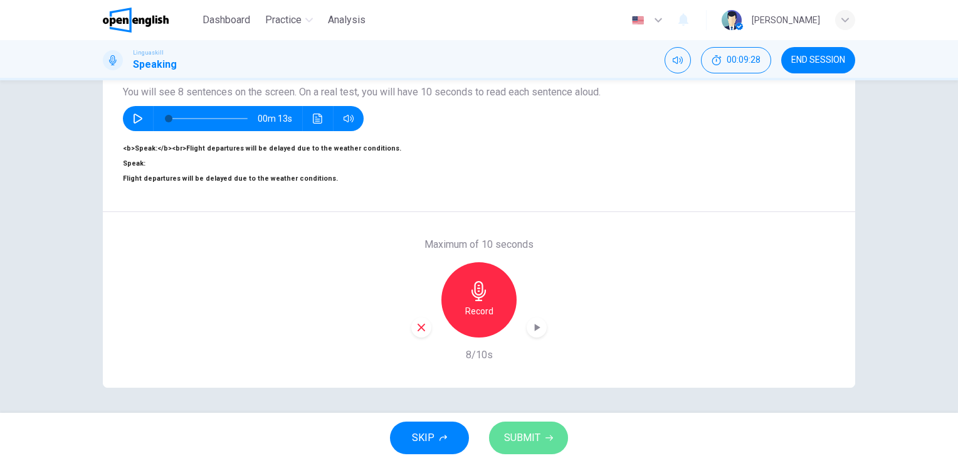
click at [532, 445] on span "SUBMIT" at bounding box center [522, 438] width 36 height 18
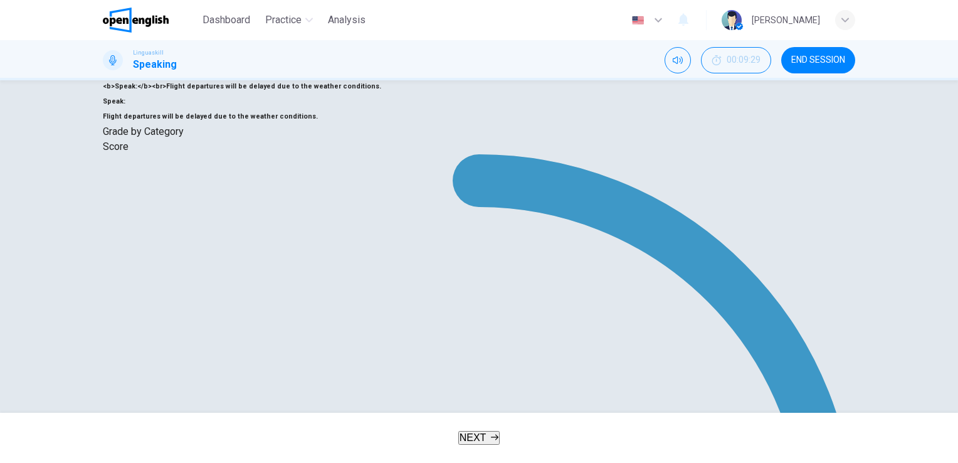
drag, startPoint x: 530, startPoint y: 392, endPoint x: 486, endPoint y: 392, distance: 44.5
click at [485, 433] on span "NEXT" at bounding box center [473, 437] width 27 height 11
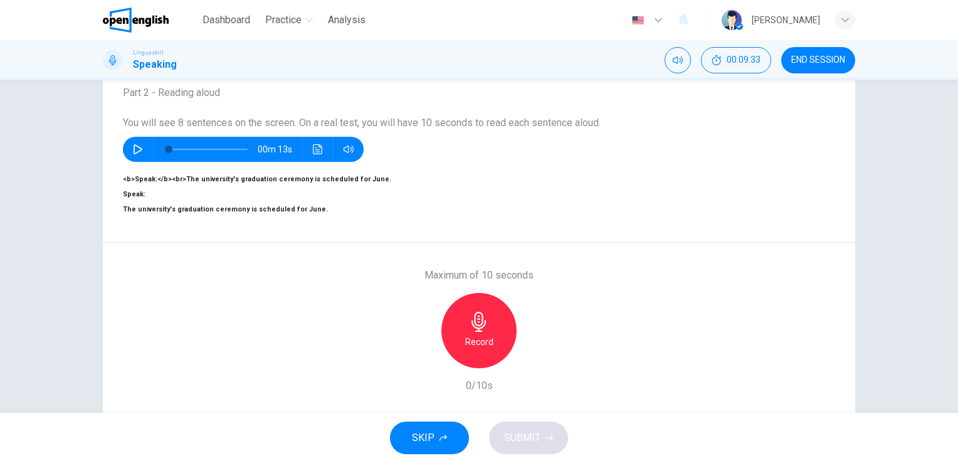
scroll to position [105, 0]
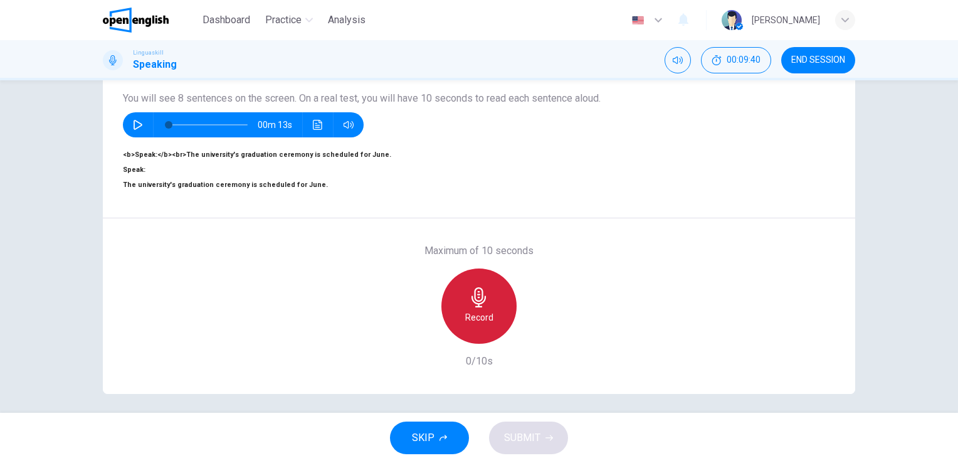
click at [471, 307] on icon "button" at bounding box center [479, 297] width 20 height 20
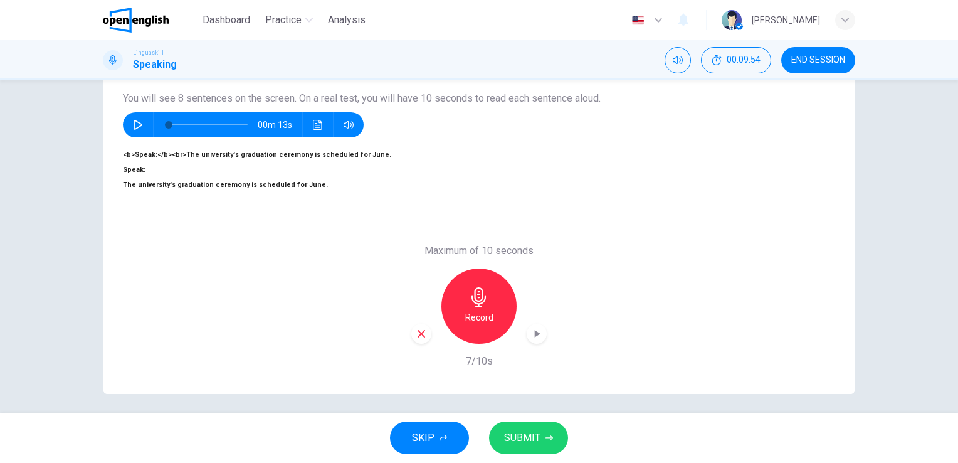
click at [518, 434] on span "SUBMIT" at bounding box center [522, 438] width 36 height 18
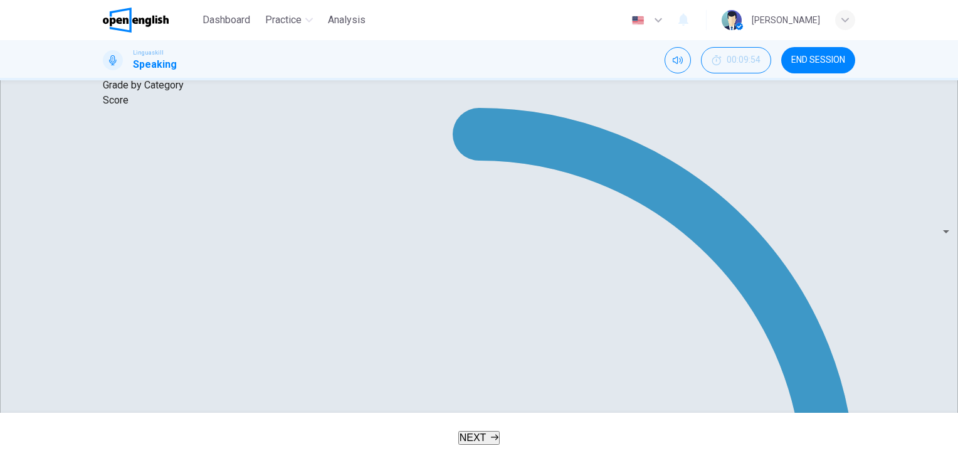
scroll to position [211, 0]
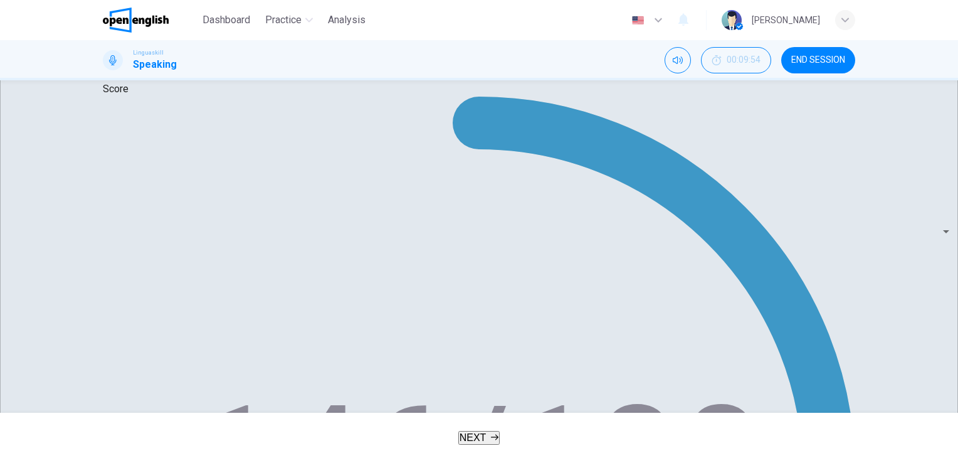
drag, startPoint x: 508, startPoint y: 333, endPoint x: 475, endPoint y: 332, distance: 33.9
click at [482, 432] on span "NEXT" at bounding box center [473, 437] width 27 height 11
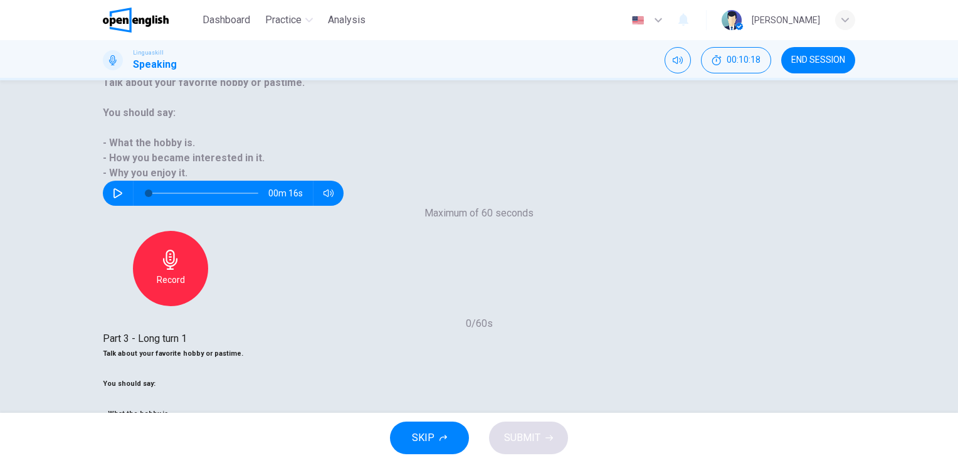
scroll to position [113, 0]
click at [128, 180] on button "button" at bounding box center [118, 192] width 20 height 25
type input "*"
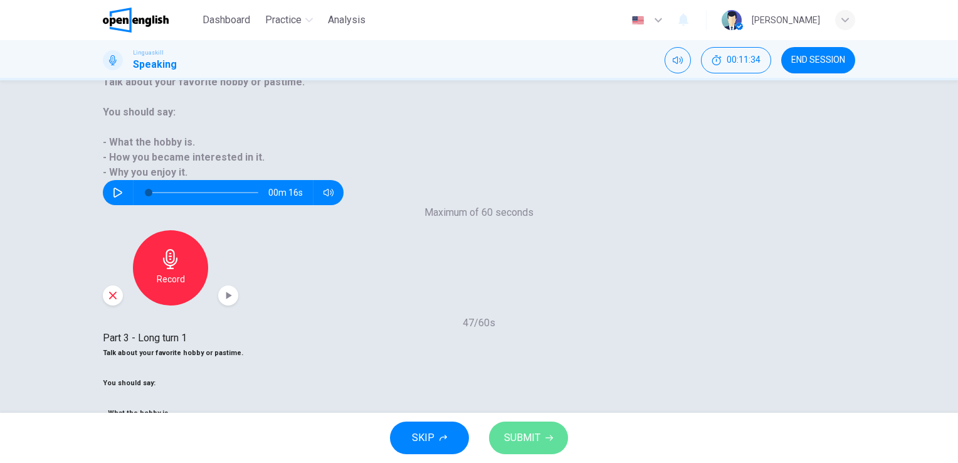
click at [529, 436] on span "SUBMIT" at bounding box center [522, 438] width 36 height 18
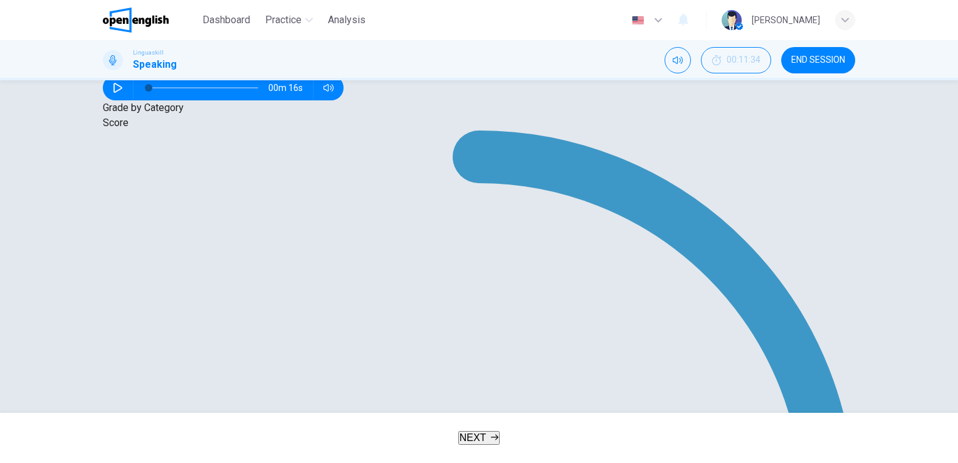
scroll to position [224, 0]
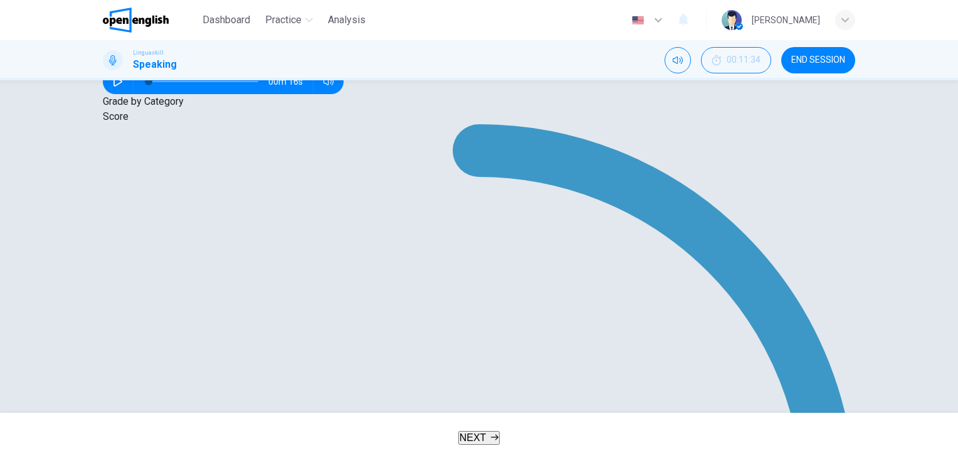
type input "**"
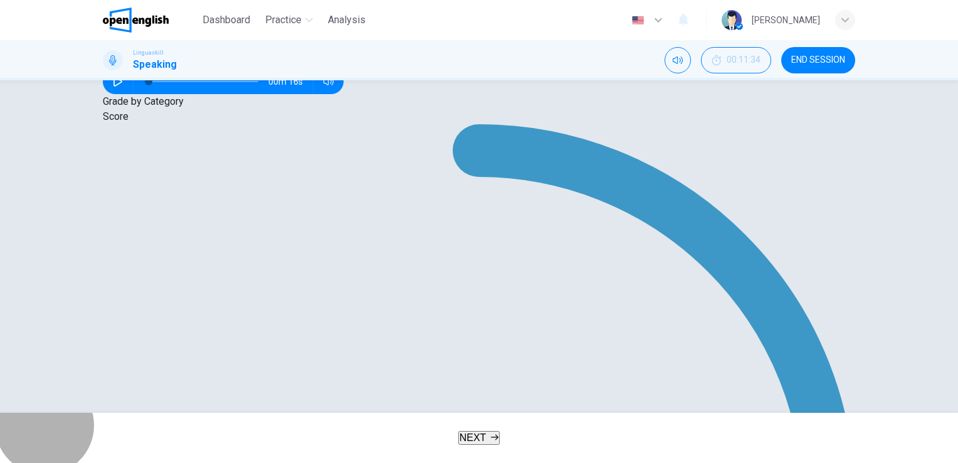
click at [481, 434] on span "NEXT" at bounding box center [473, 437] width 27 height 11
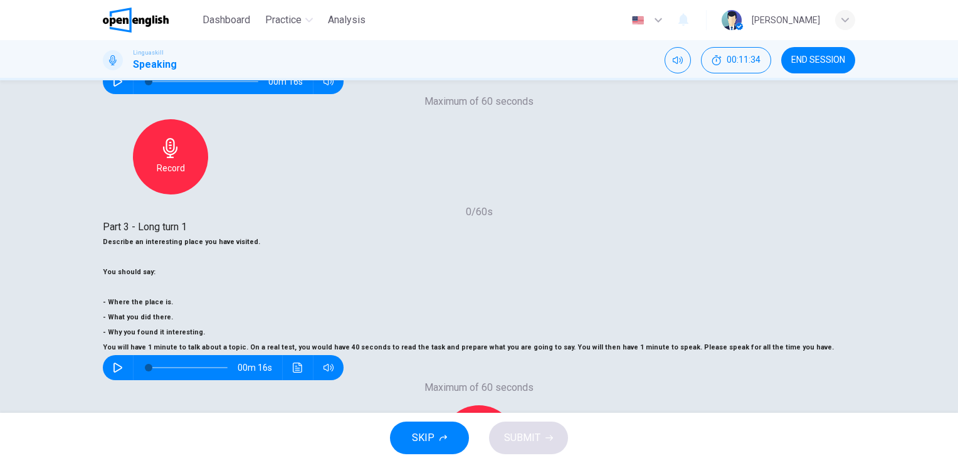
scroll to position [199, 0]
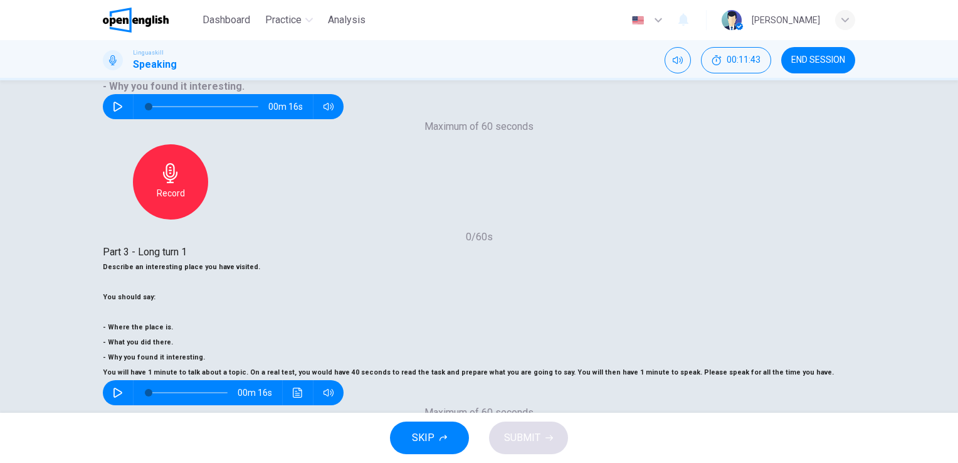
click at [547, 444] on button "SUBMIT" at bounding box center [528, 437] width 79 height 33
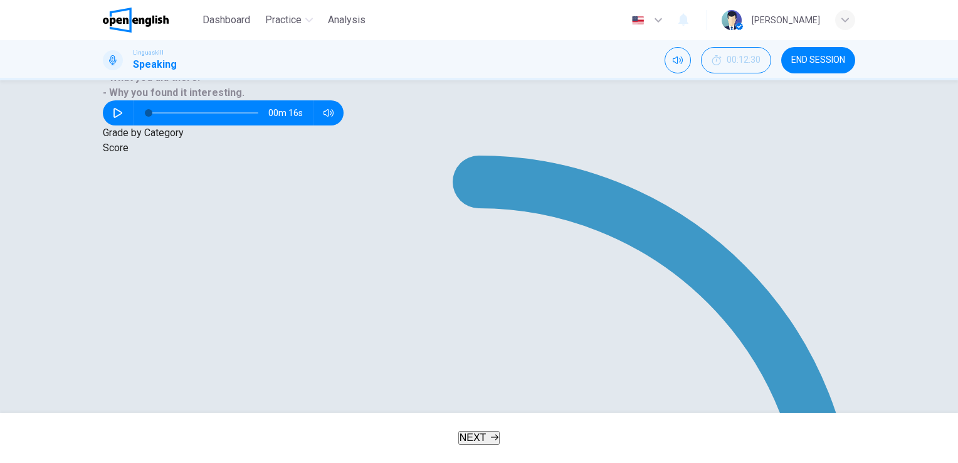
scroll to position [196, 0]
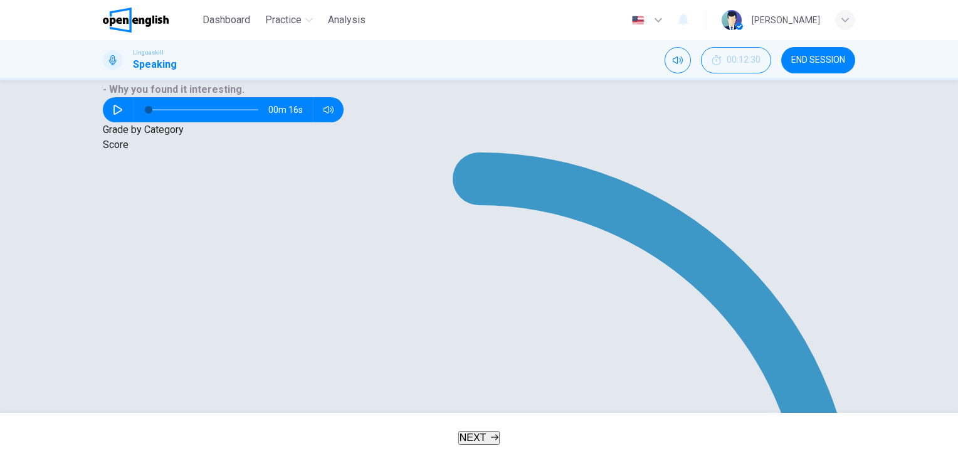
drag, startPoint x: 949, startPoint y: 336, endPoint x: 950, endPoint y: 362, distance: 26.3
click at [950, 362] on div "Question 18 Part 3 - Long turn 1 You will have 1 minute to talk about a topic. …" at bounding box center [479, 246] width 958 height 332
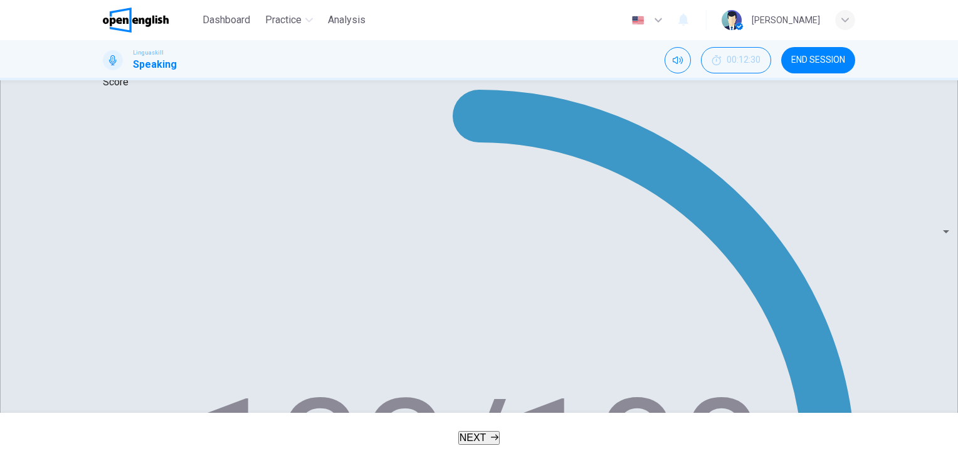
scroll to position [265, 0]
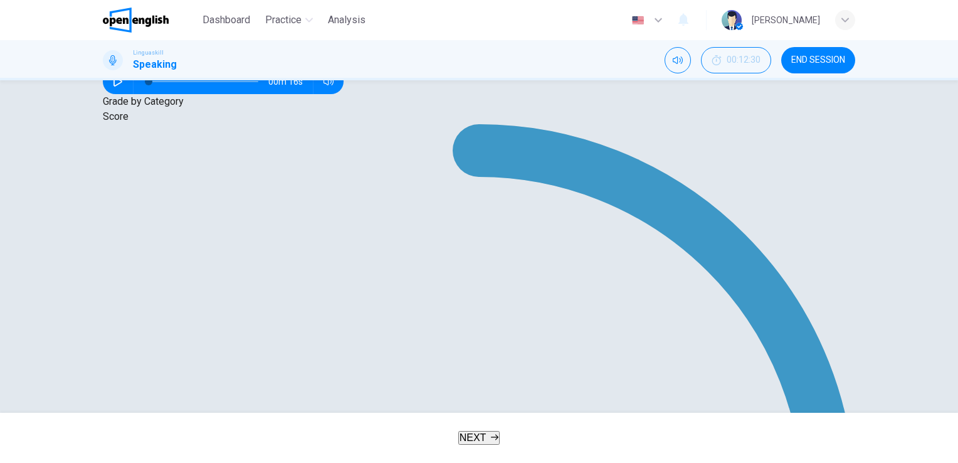
type input "**"
click at [475, 440] on span "NEXT" at bounding box center [473, 437] width 27 height 11
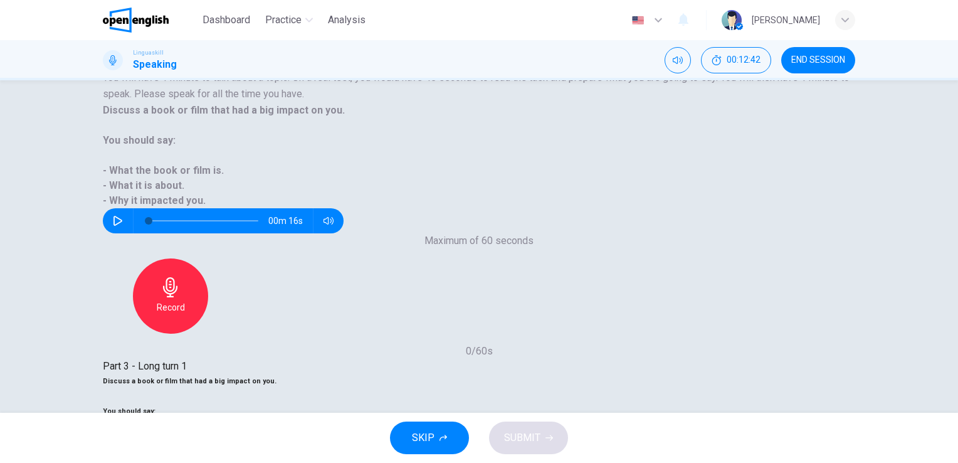
scroll to position [84, 0]
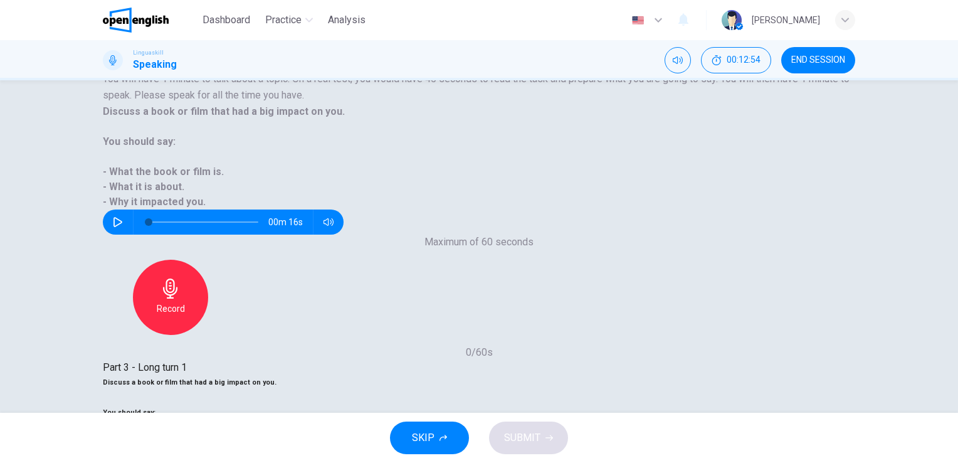
click at [539, 442] on span "SUBMIT" at bounding box center [522, 438] width 36 height 18
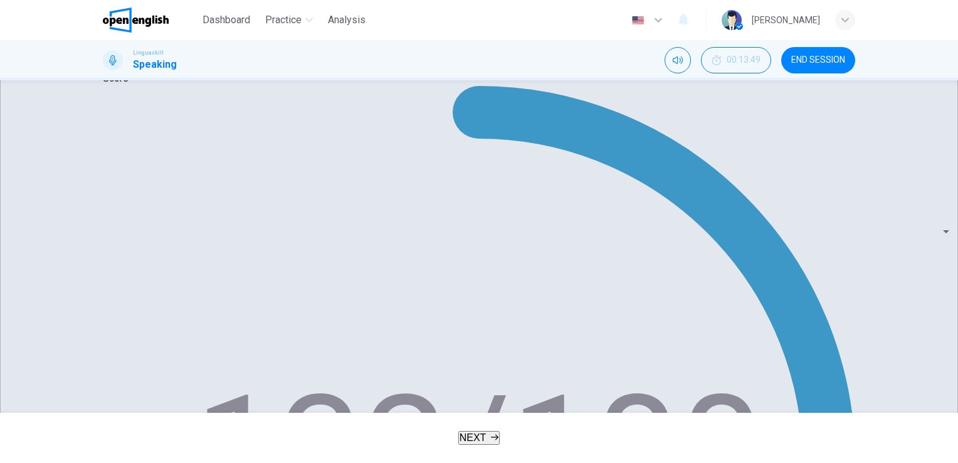
scroll to position [265, 0]
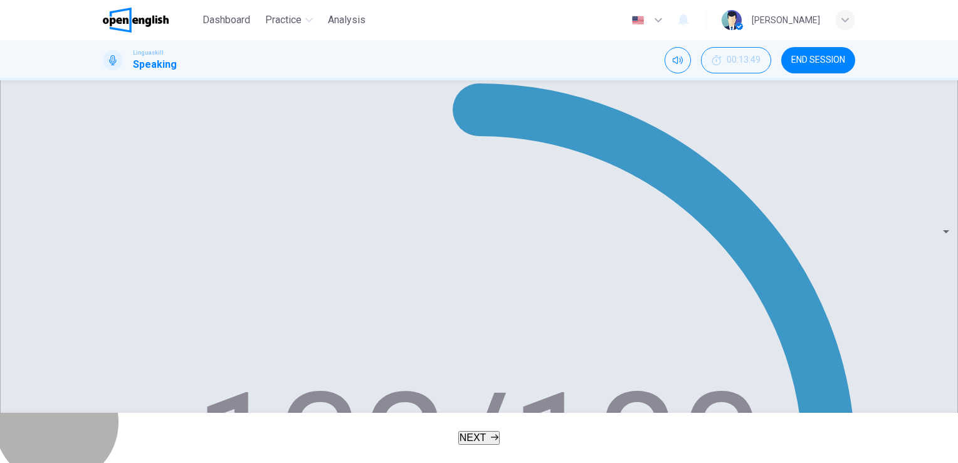
click at [493, 431] on button "NEXT" at bounding box center [479, 438] width 42 height 14
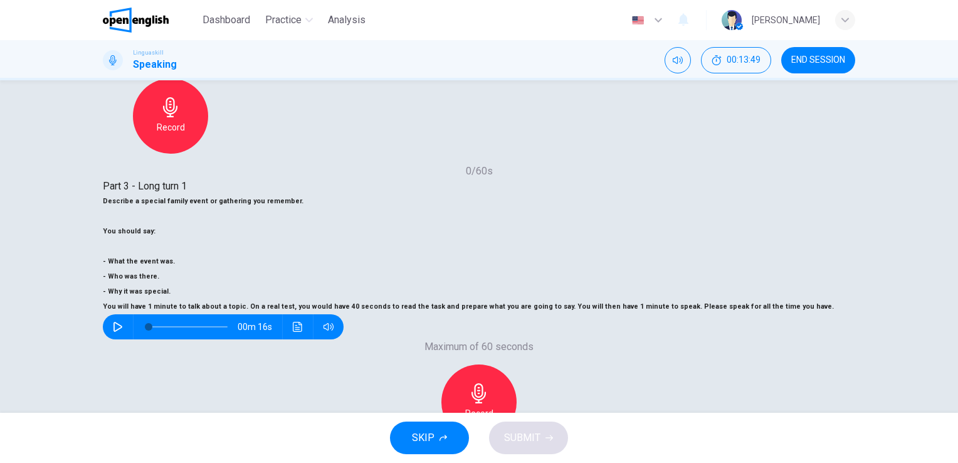
scroll to position [199, 0]
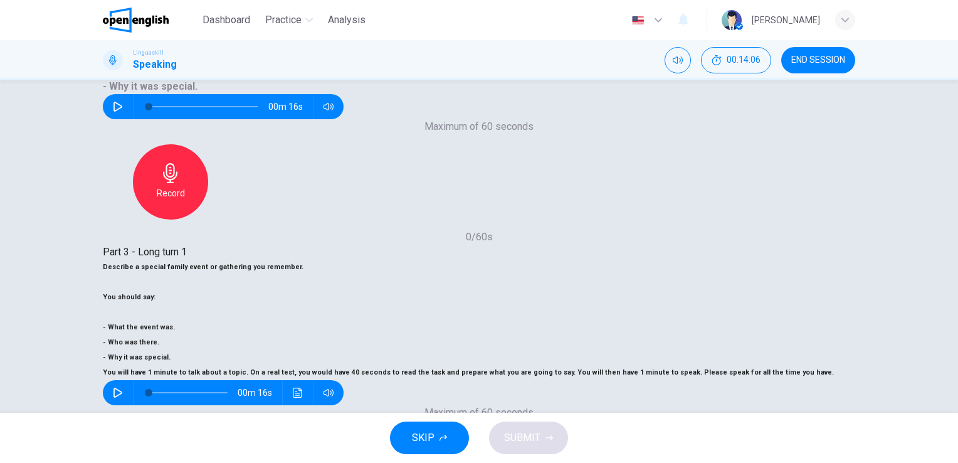
click at [516, 438] on span "SUBMIT" at bounding box center [522, 438] width 36 height 18
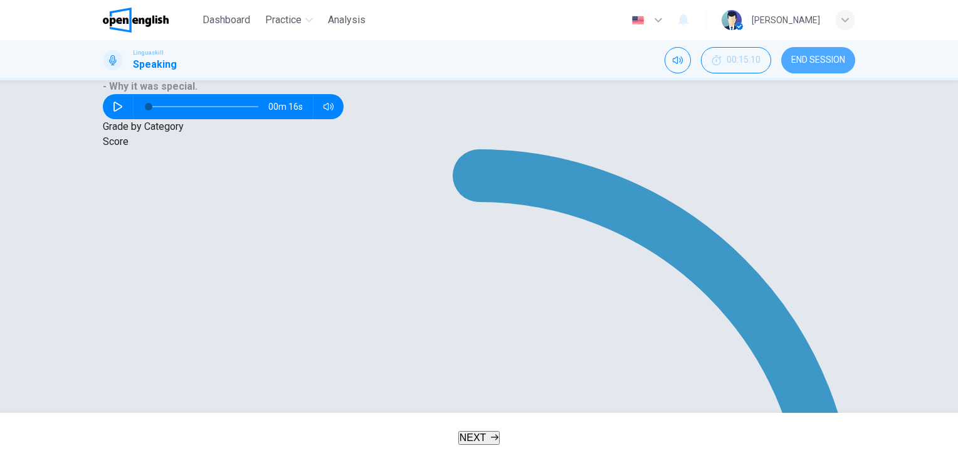
click at [808, 66] on button "END SESSION" at bounding box center [818, 60] width 74 height 26
click at [533, 70] on div "Linguaskill Speaking 00:15:10 END SESSION" at bounding box center [479, 60] width 793 height 26
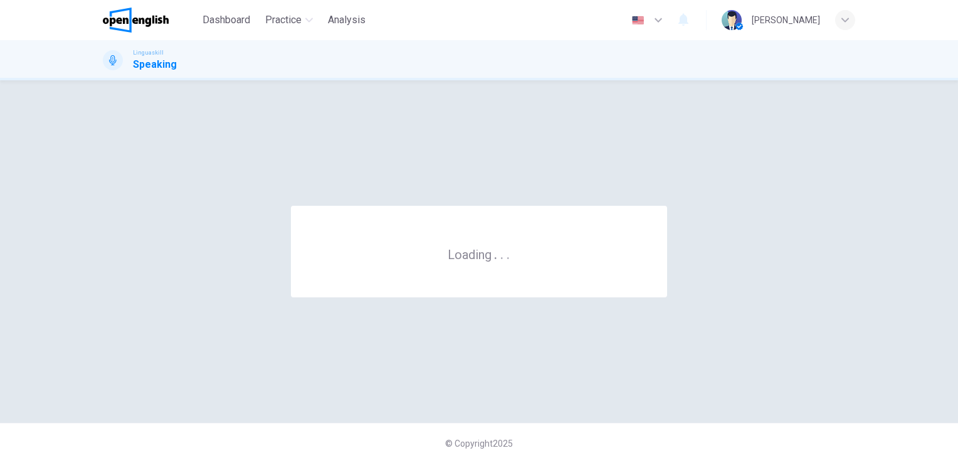
scroll to position [0, 0]
